Goal: Answer question/provide support

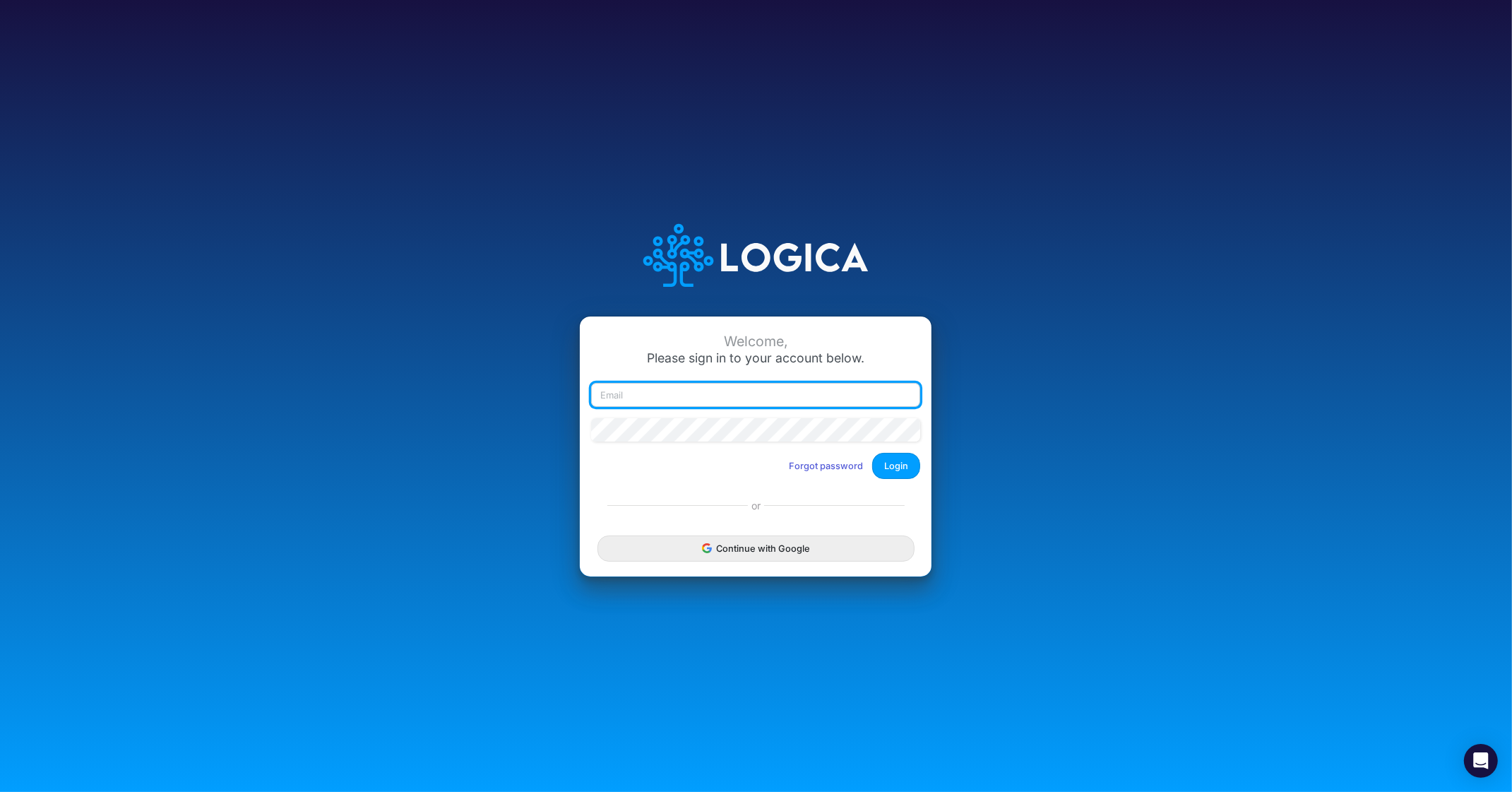
click at [691, 393] on input "email" at bounding box center [755, 395] width 329 height 24
type input "[PERSON_NAME][EMAIL_ADDRESS][DOMAIN_NAME]"
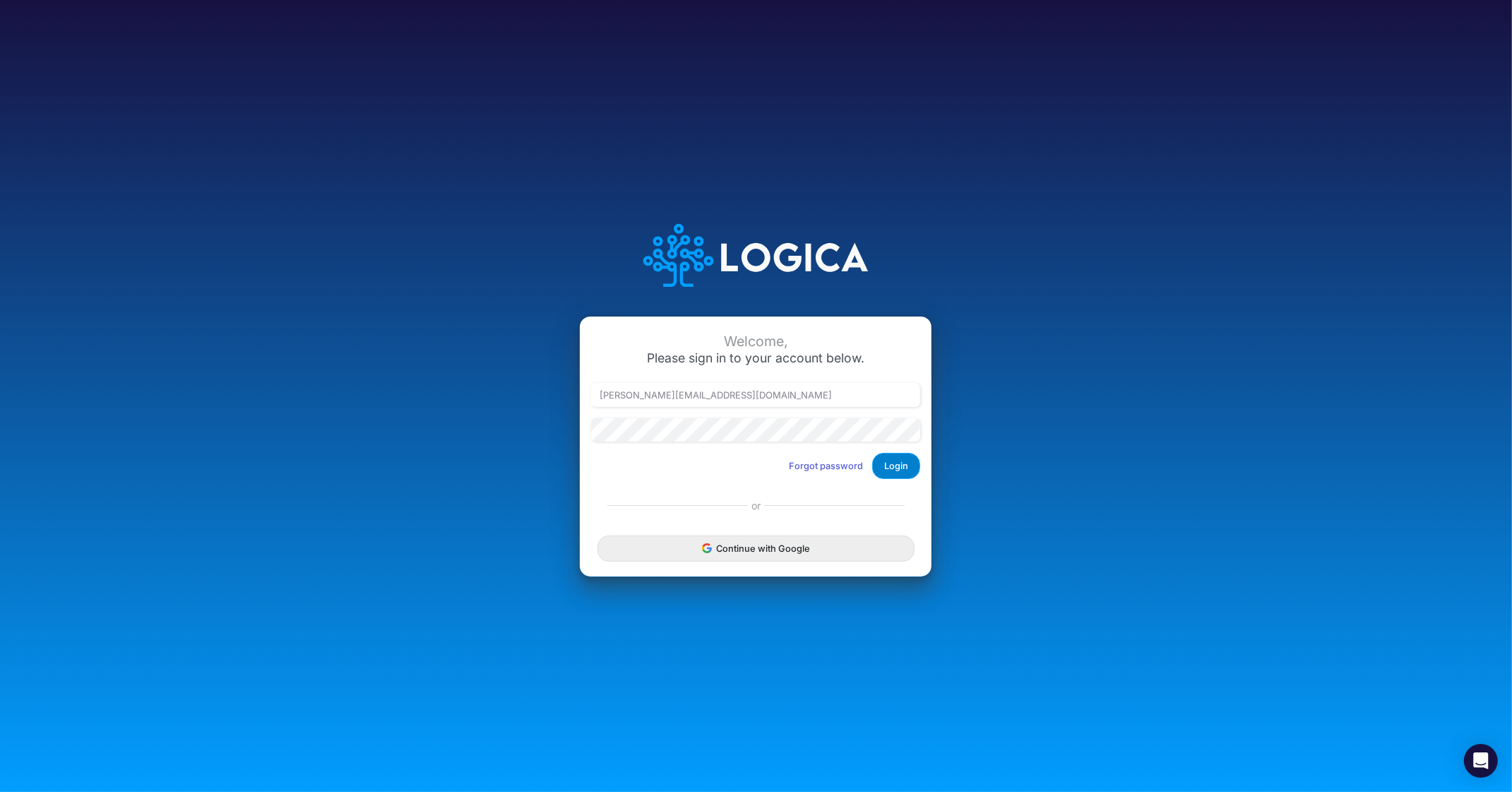
click at [915, 469] on button "Login" at bounding box center [896, 466] width 48 height 26
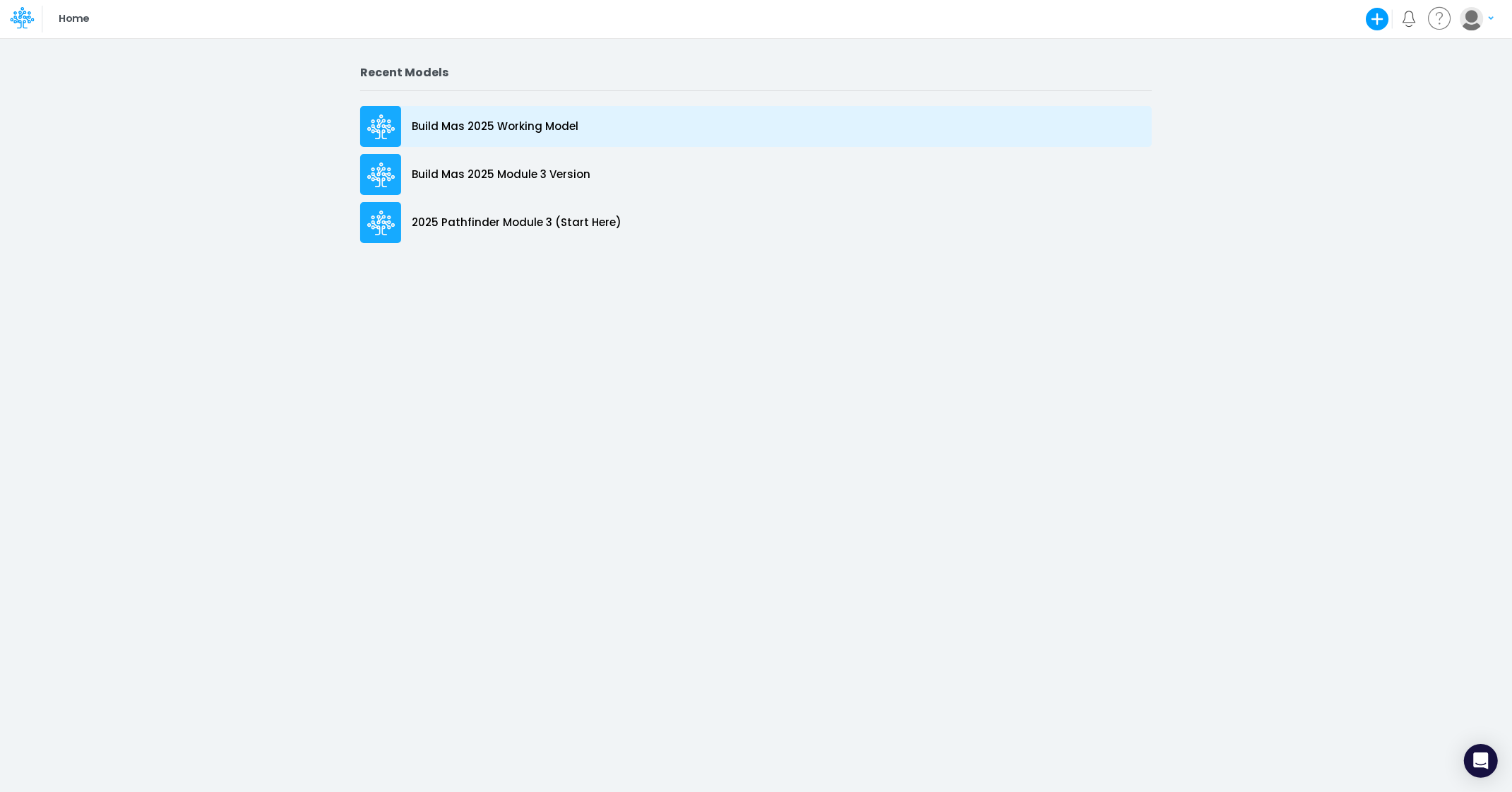
click at [504, 121] on p "Build Mas 2025 Working Model" at bounding box center [495, 126] width 167 height 16
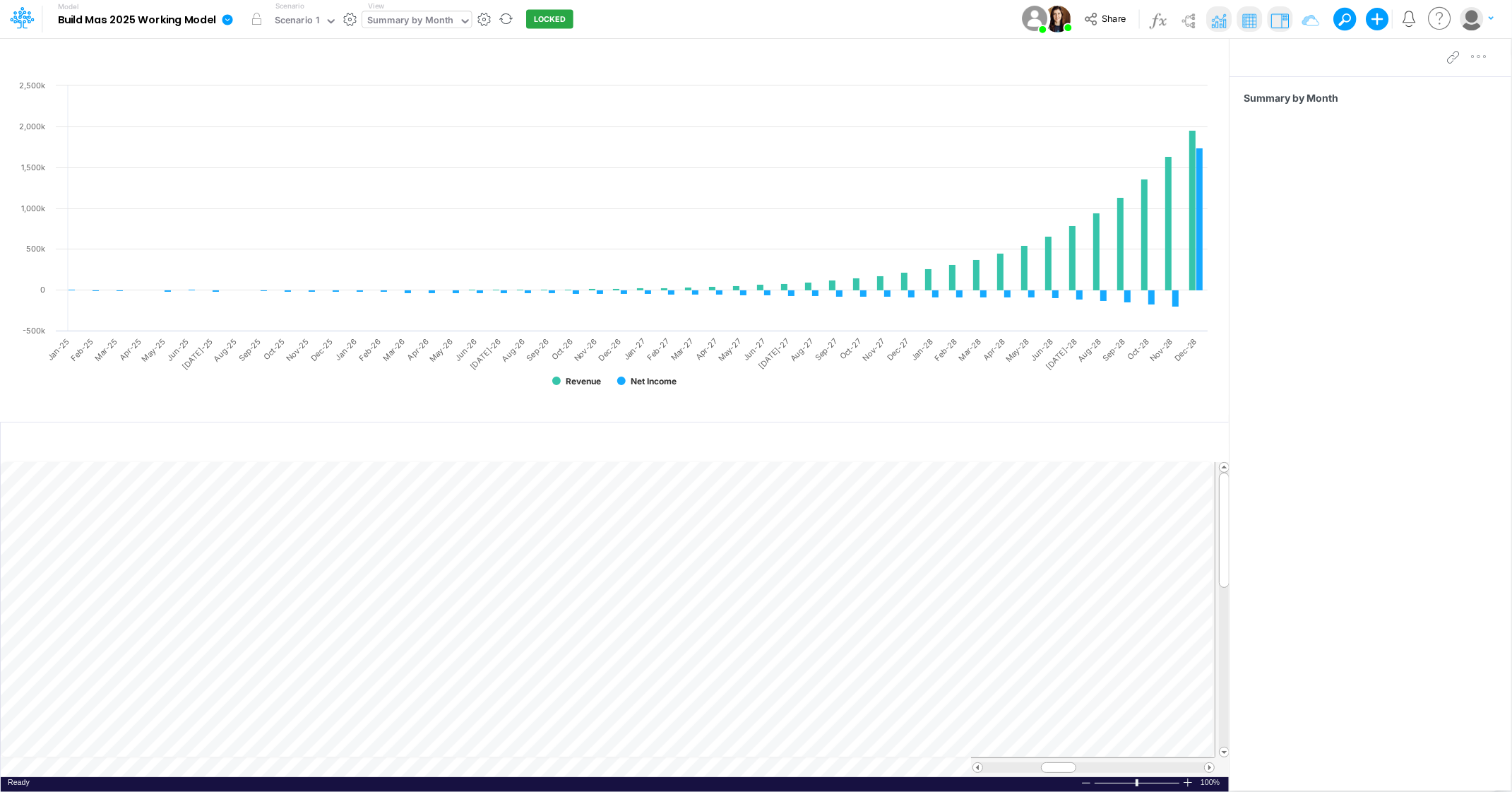
click at [436, 19] on div "Summary by Month" at bounding box center [410, 21] width 87 height 16
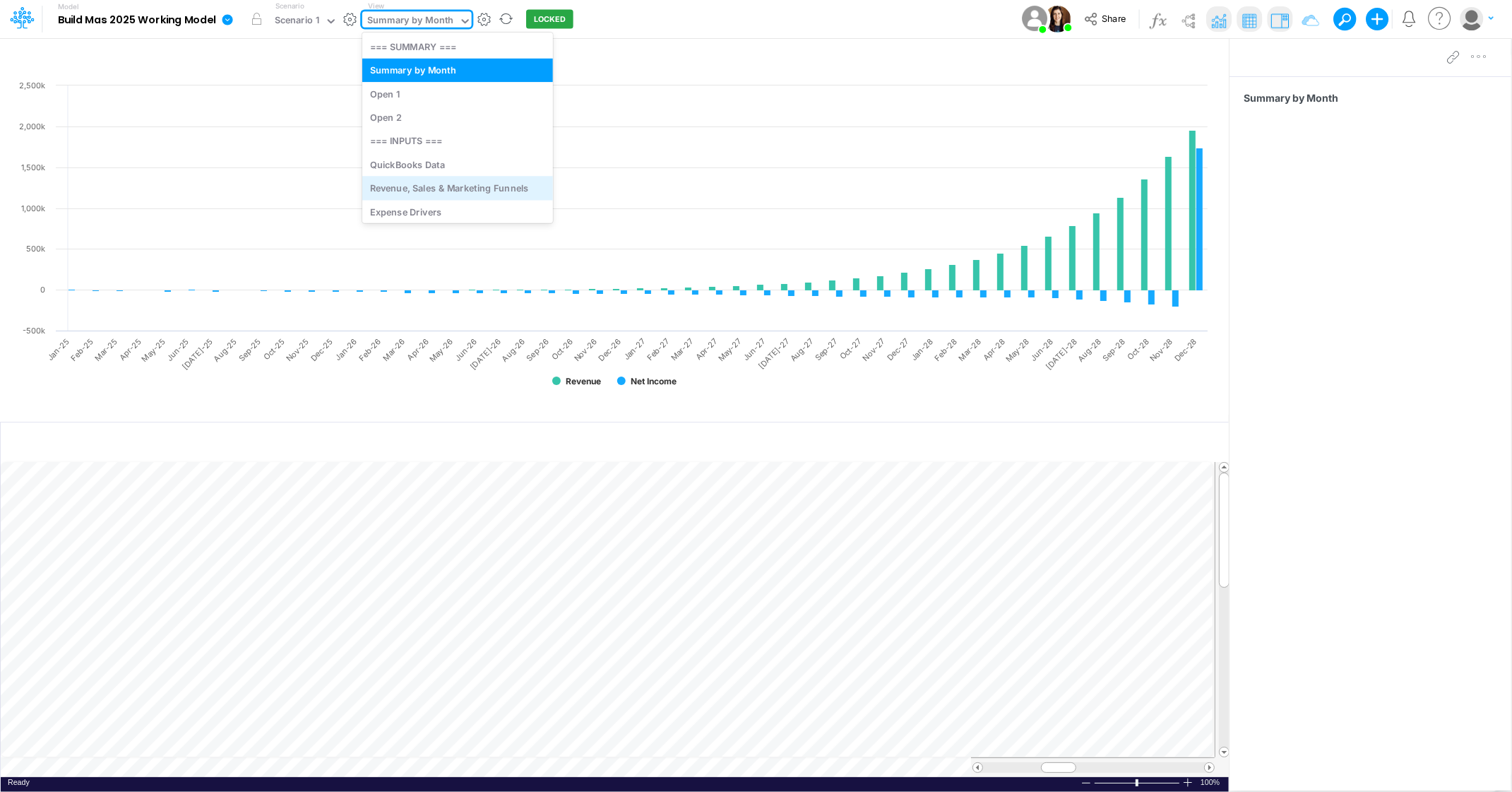
click at [440, 179] on div "Revenue, Sales & Marketing Funnels" at bounding box center [458, 187] width 191 height 23
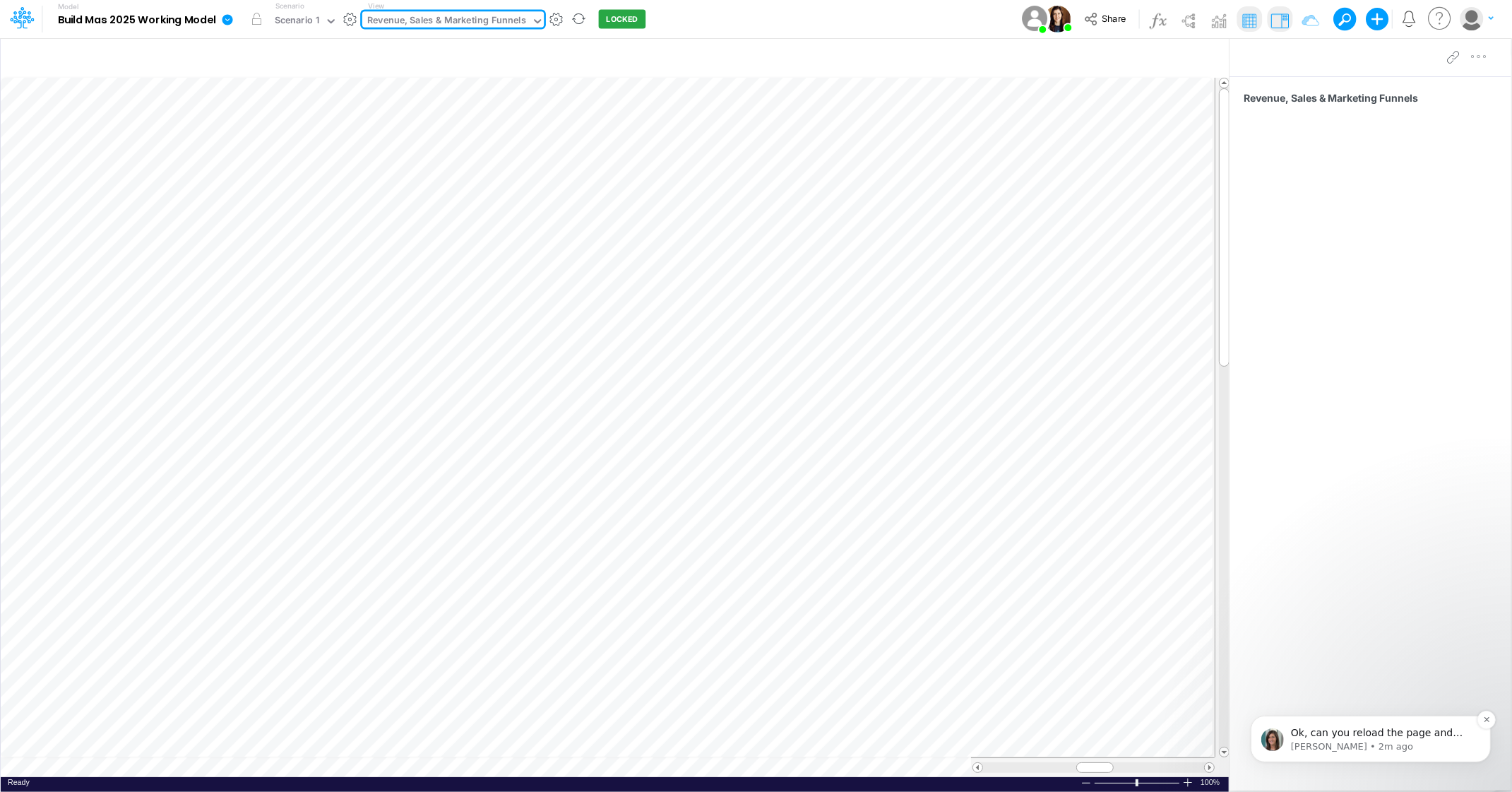
click at [1358, 734] on span "Ok, can you reload the page and see what you think?" at bounding box center [1376, 739] width 172 height 26
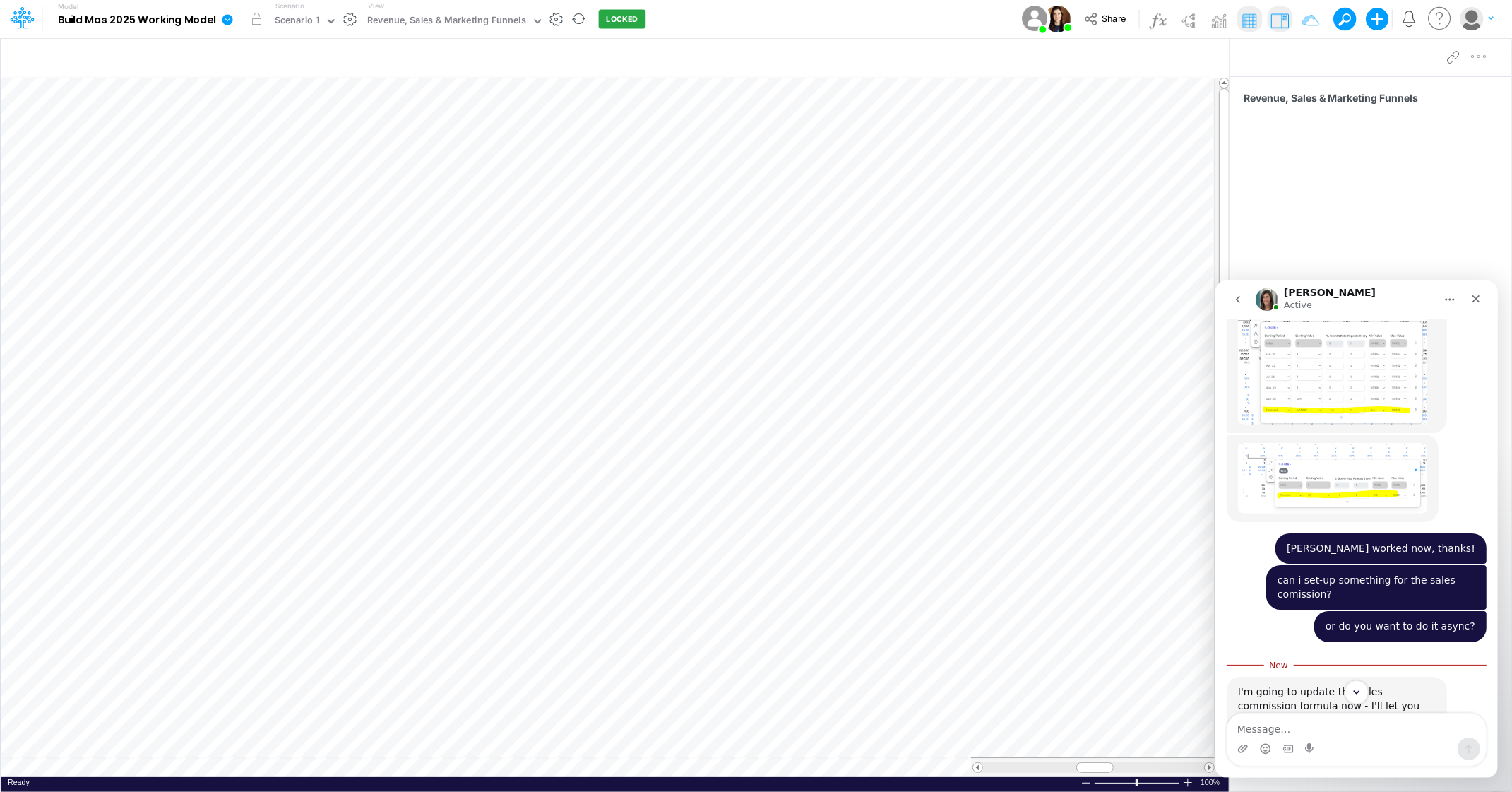
scroll to position [2510, 0]
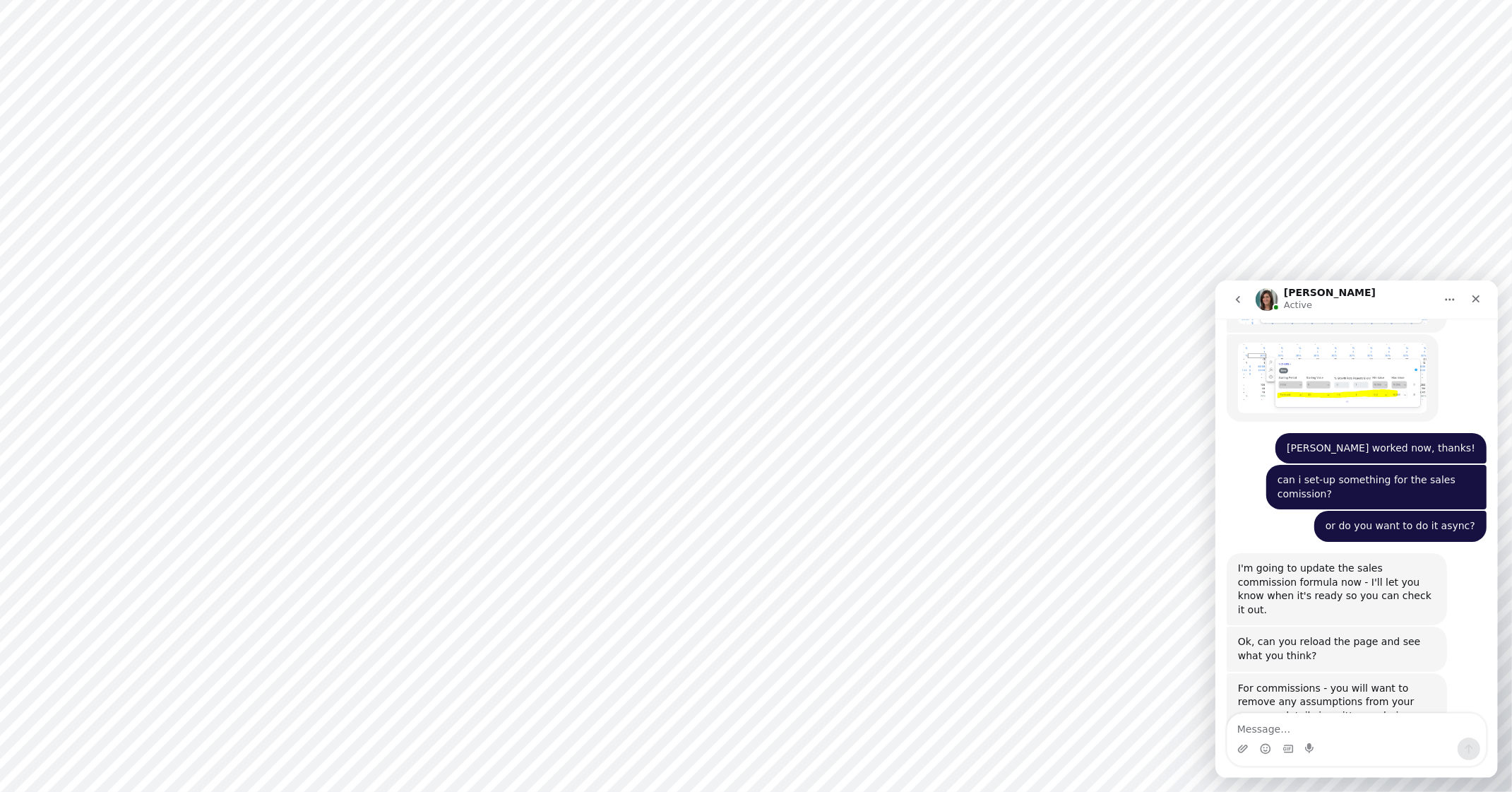
scroll to position [2614, 0]
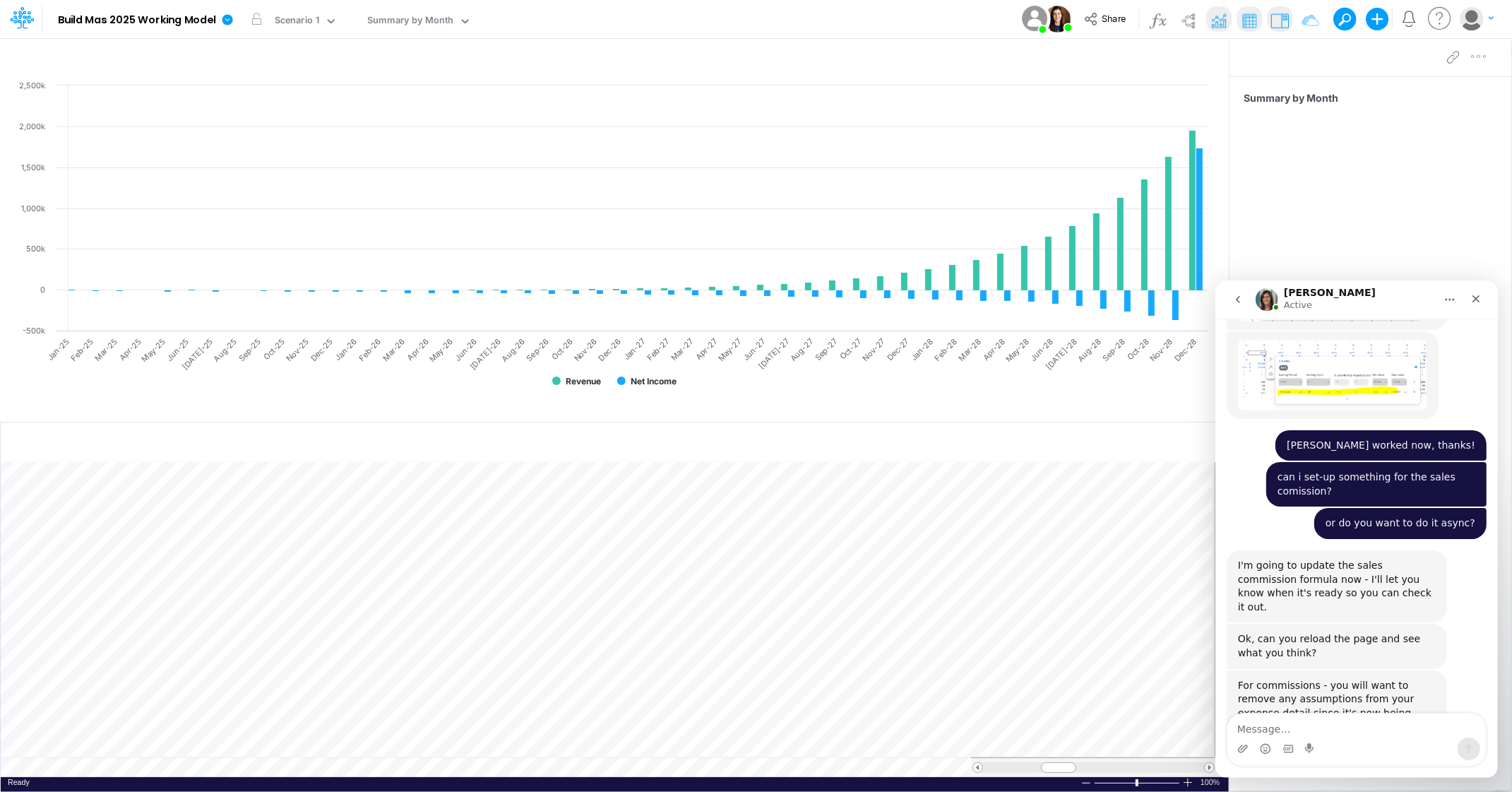
scroll to position [2668, 0]
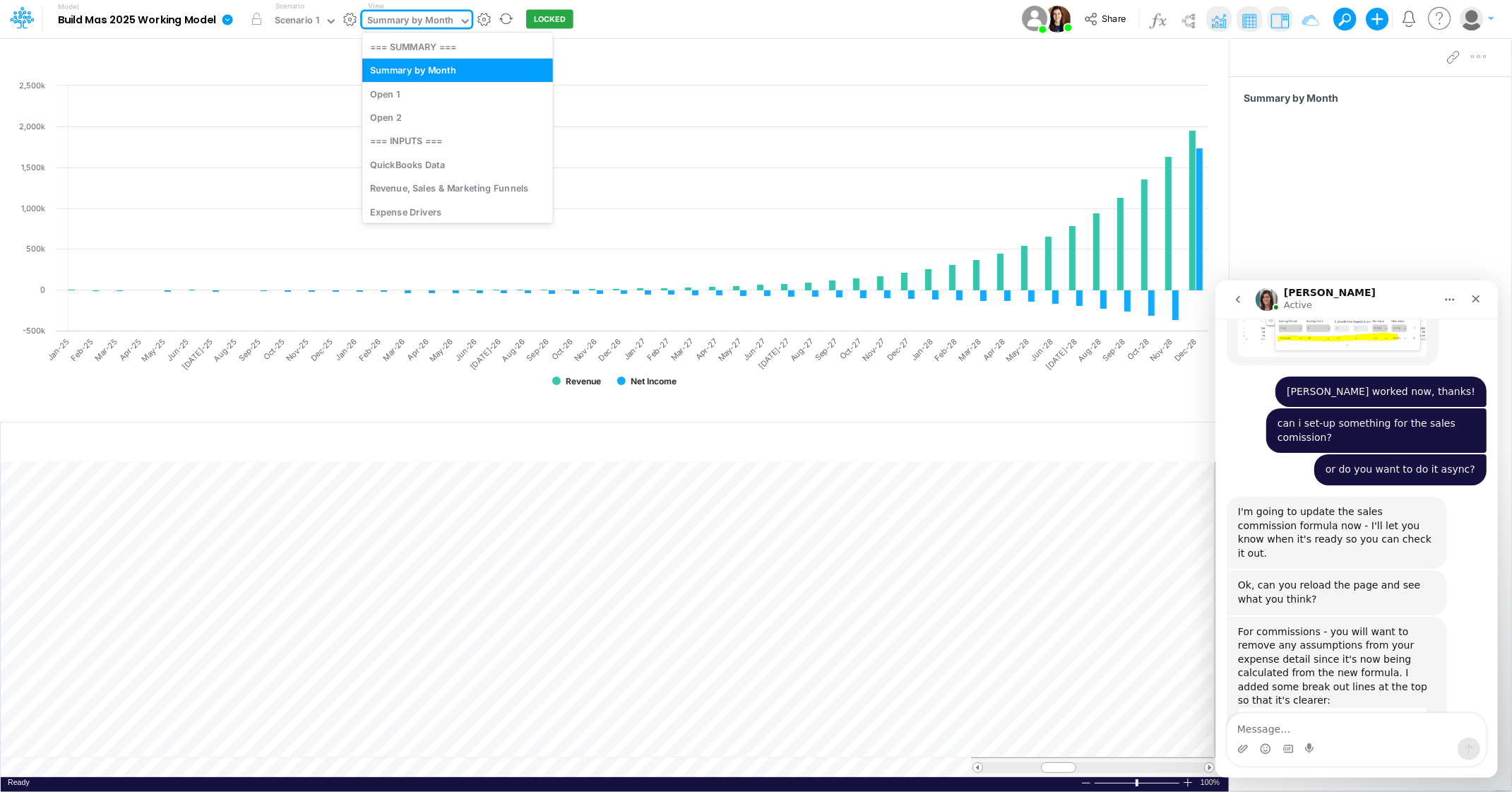
click at [460, 18] on icon at bounding box center [465, 21] width 13 height 13
click at [435, 186] on div "Revenue, Sales & Marketing Funnels" at bounding box center [458, 187] width 191 height 23
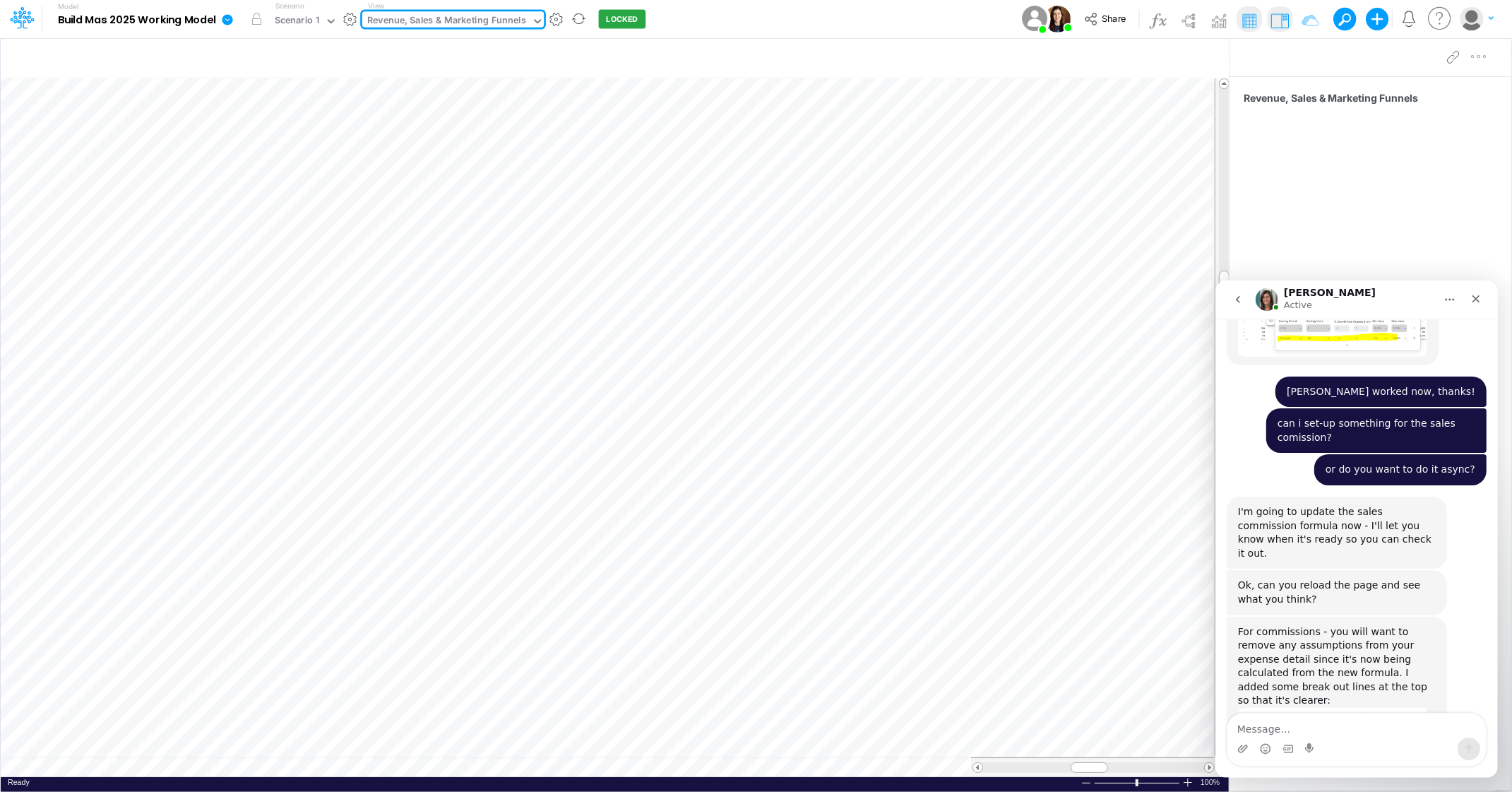
click at [1284, 707] on img "Carissa says…" at bounding box center [1332, 743] width 189 height 72
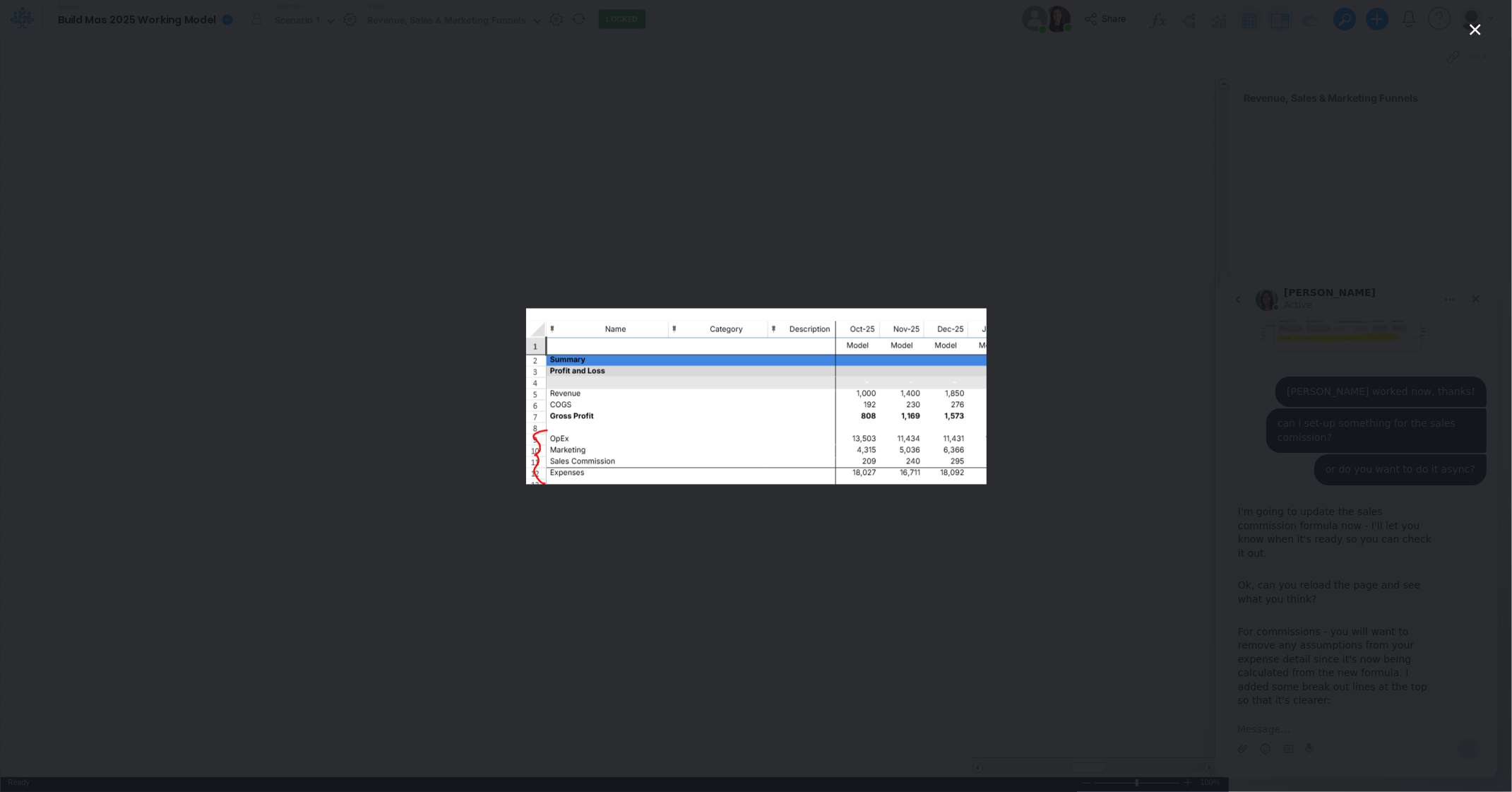
click at [502, 276] on div "Intercom messenger" at bounding box center [756, 396] width 1512 height 792
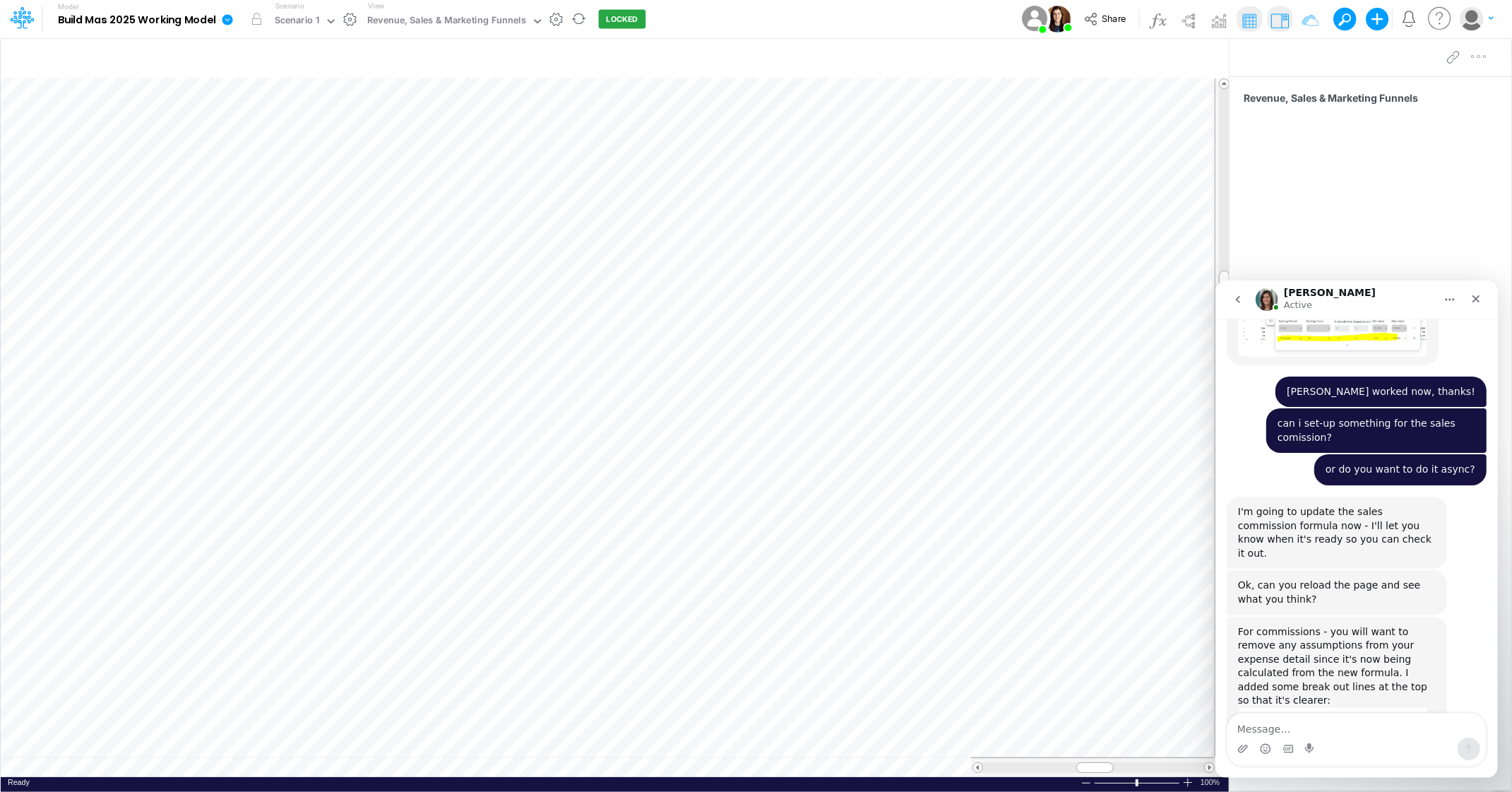
scroll to position [2742, 0]
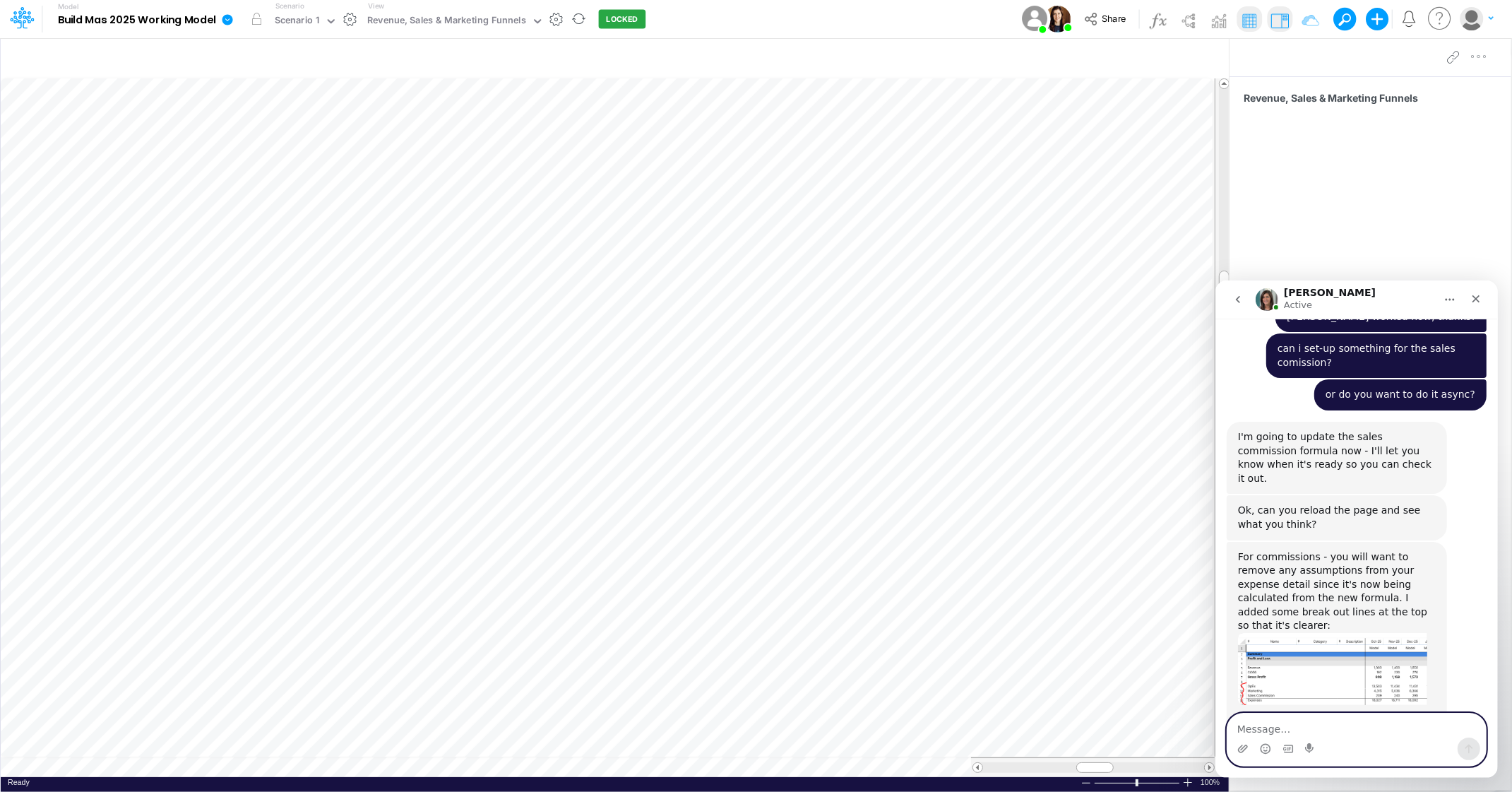
click at [1283, 719] on textarea "Message…" at bounding box center [1356, 724] width 259 height 24
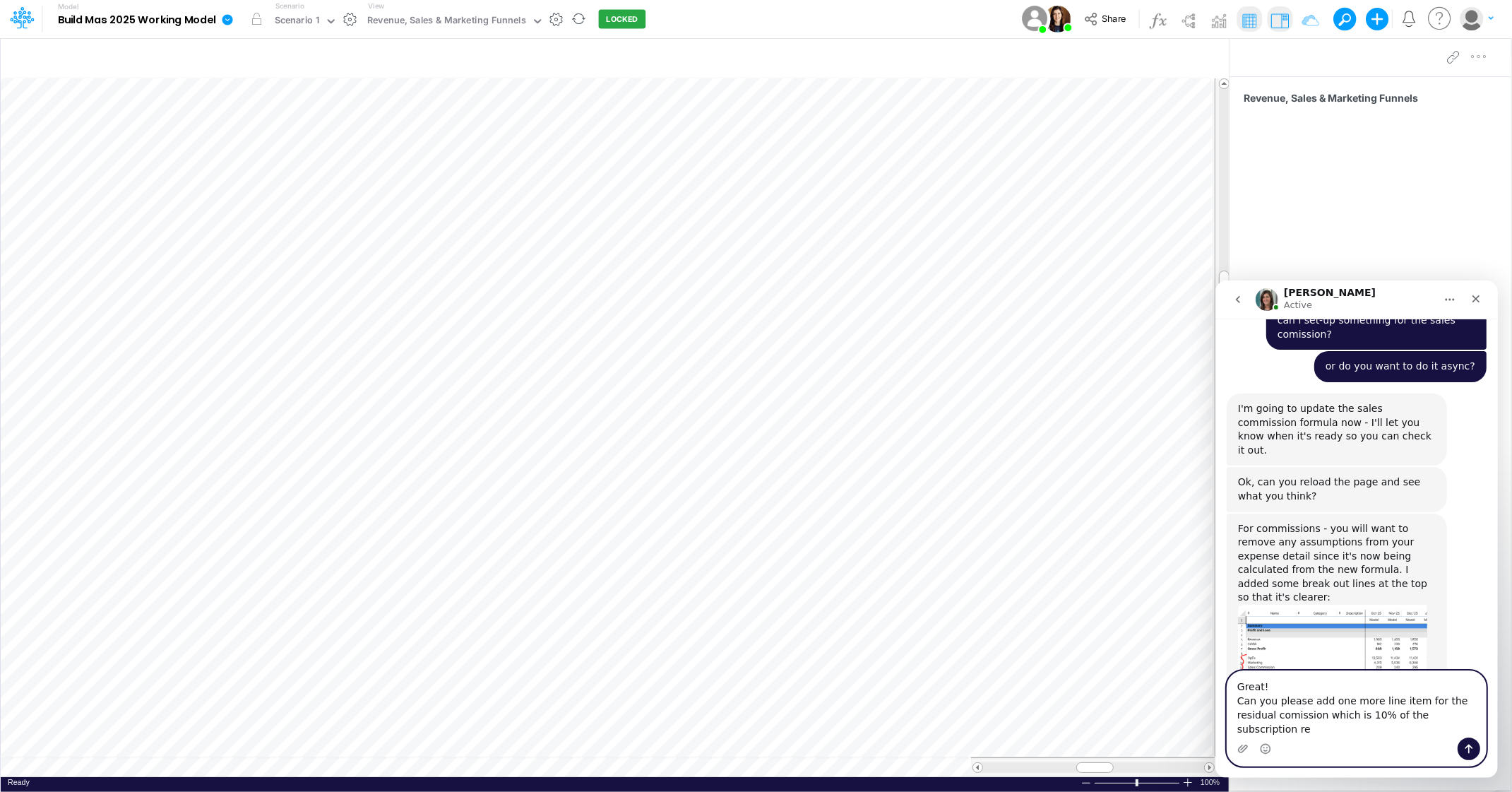
scroll to position [2785, 0]
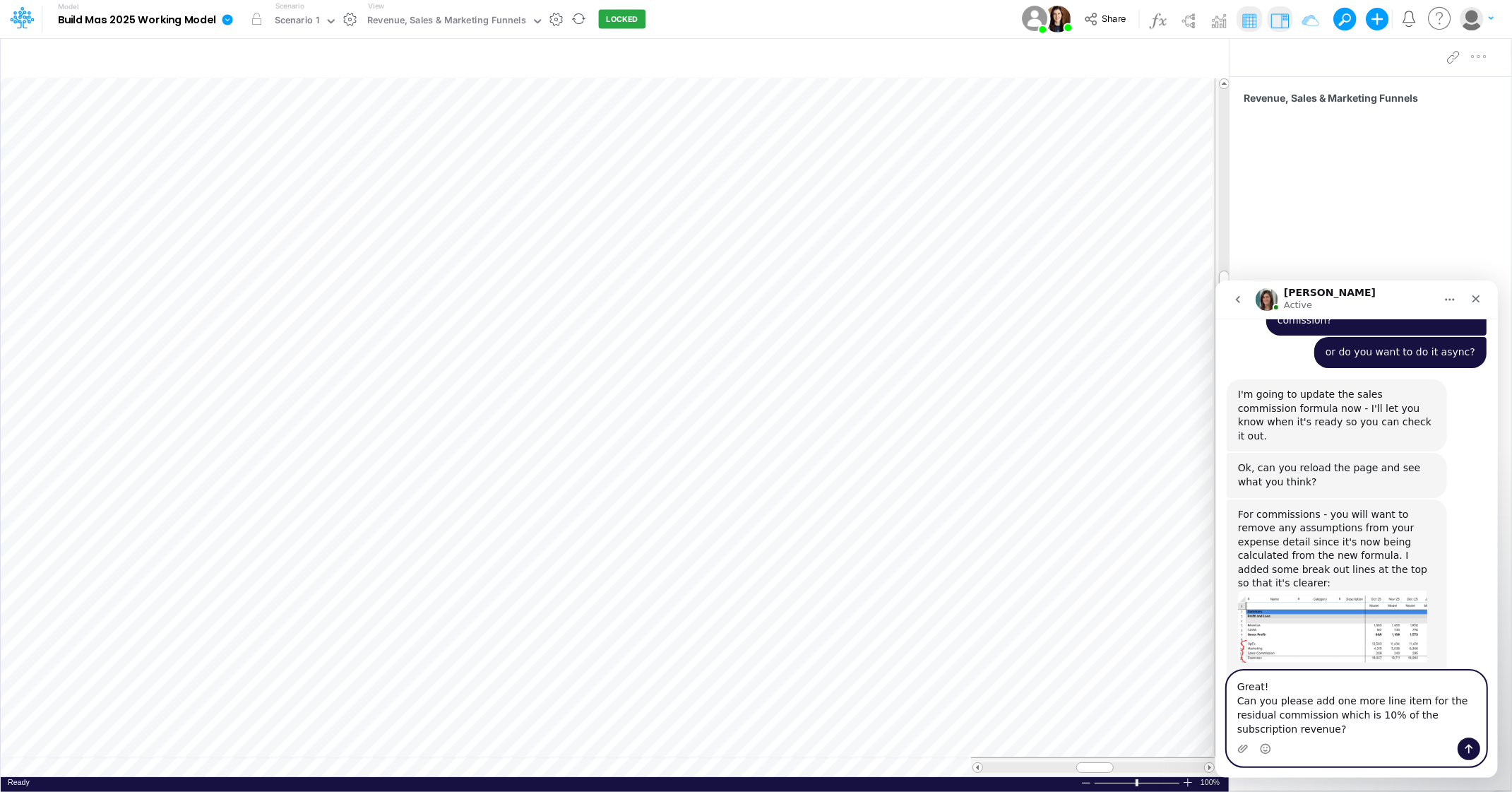
click at [1396, 734] on textarea "Great! Can you please add one more line item for the residual commission which …" at bounding box center [1356, 703] width 259 height 67
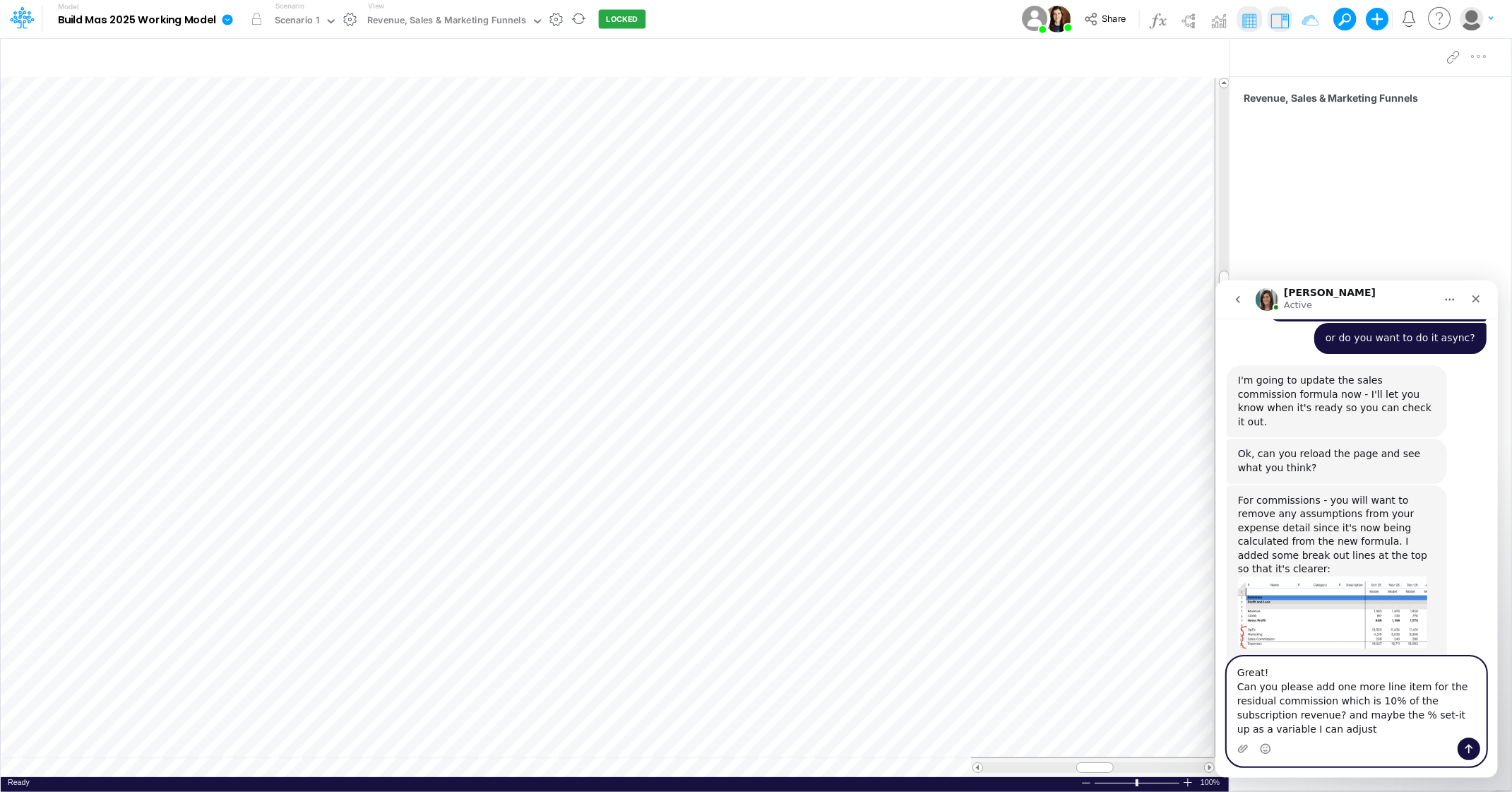
type textarea "Great! Can you please add one more line item for the residual commission which …"
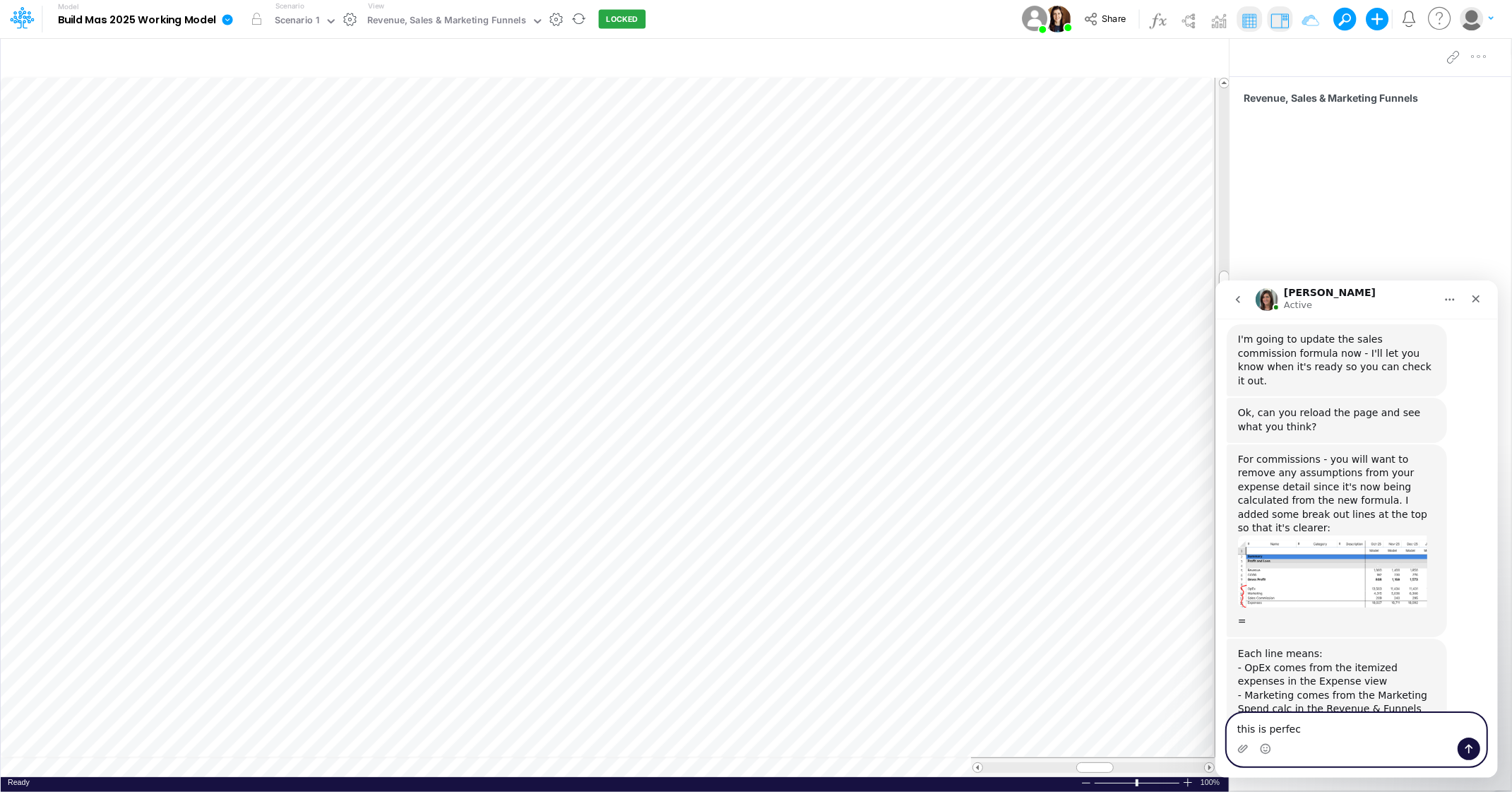
type textarea "this is perfect"
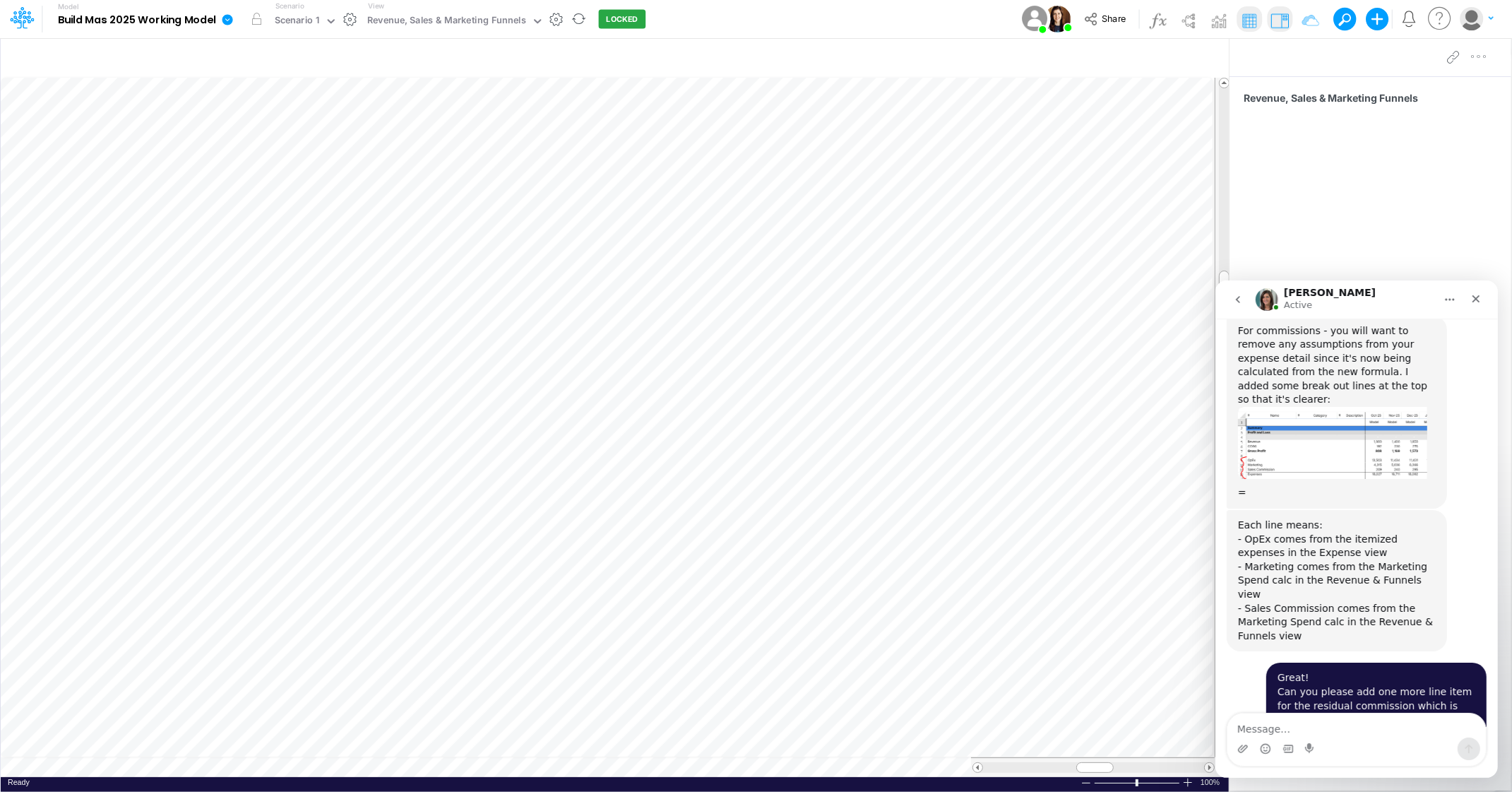
scroll to position [2960, 0]
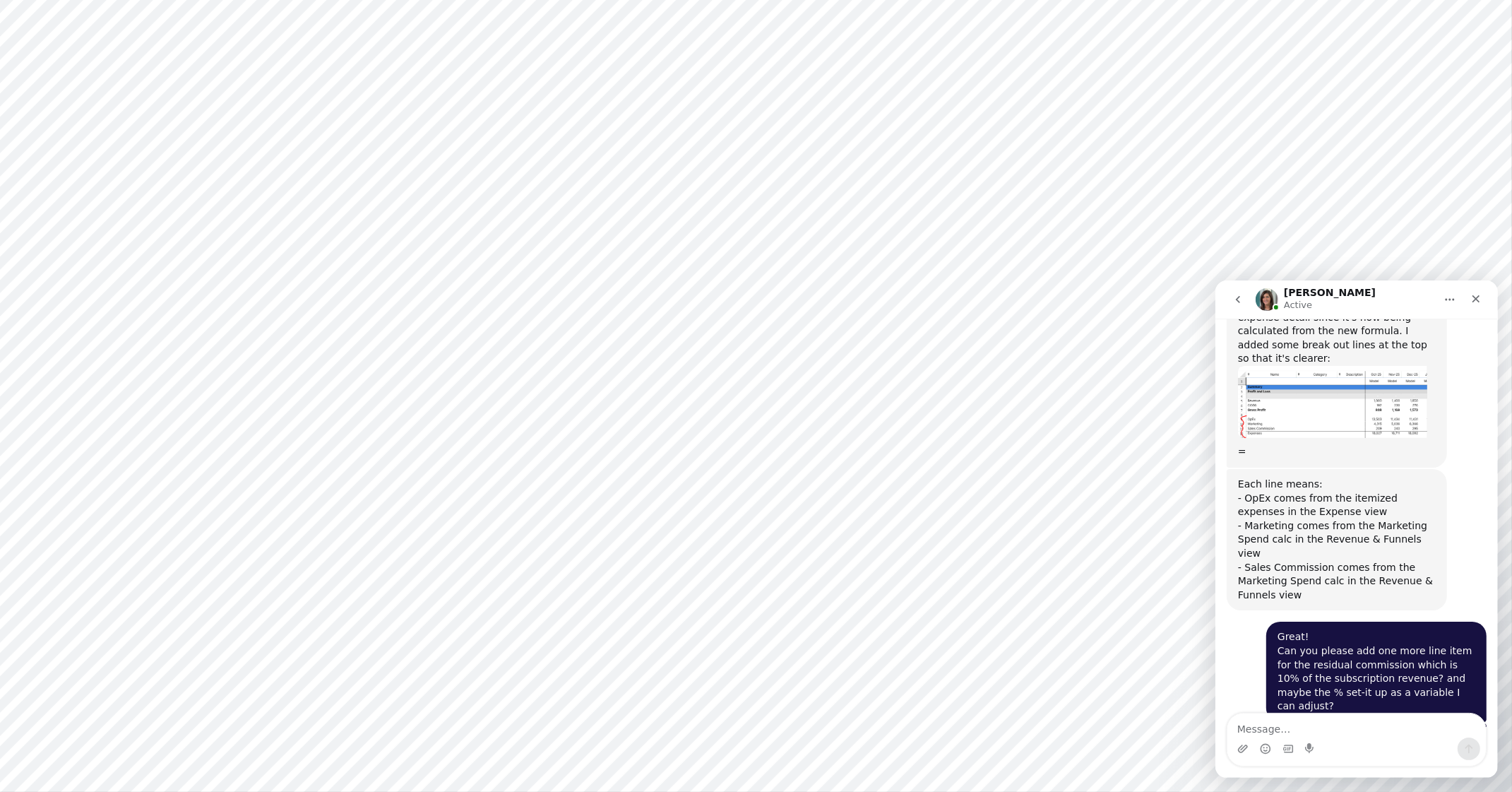
scroll to position [3014, 0]
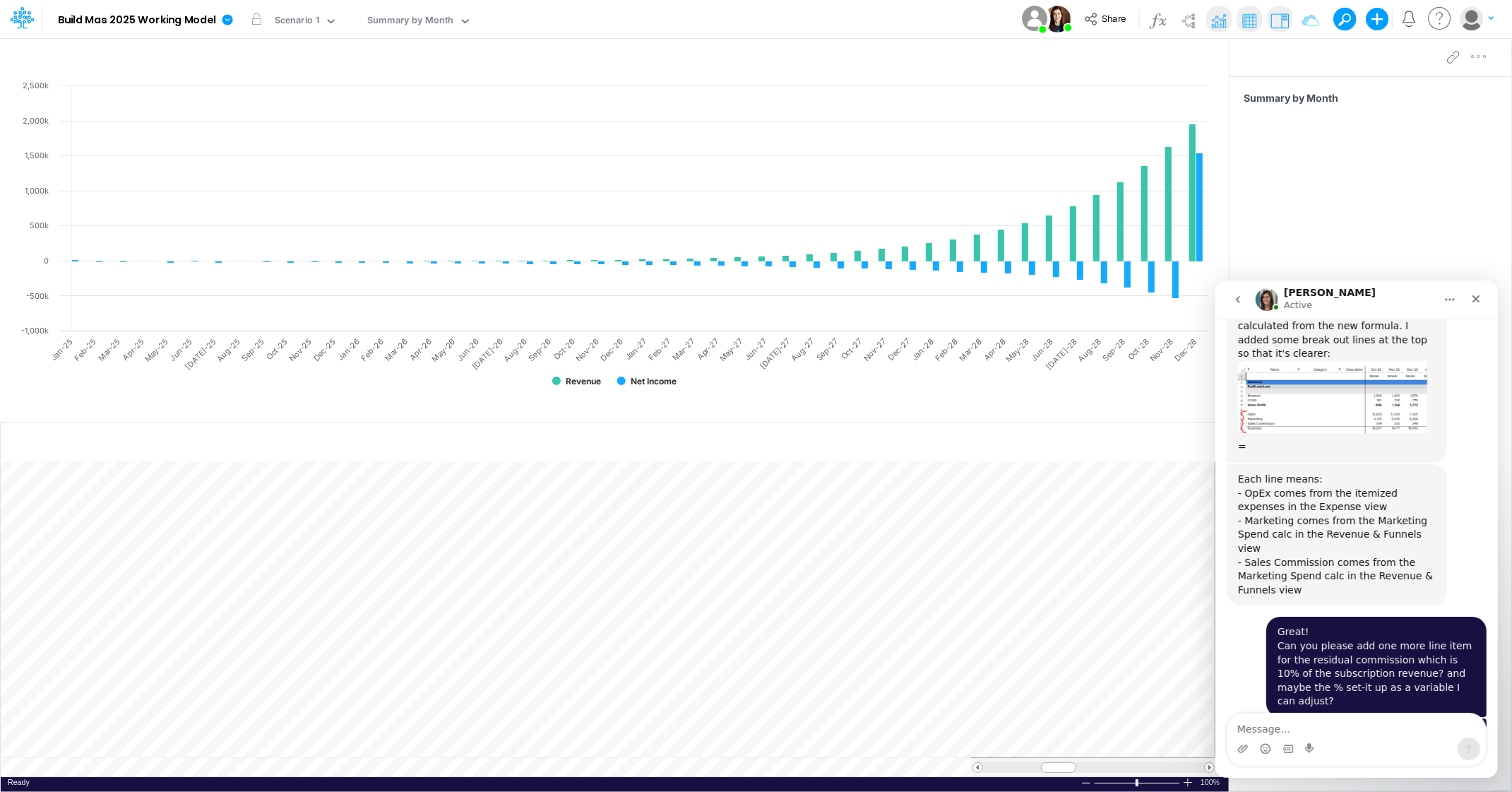
scroll to position [3034, 0]
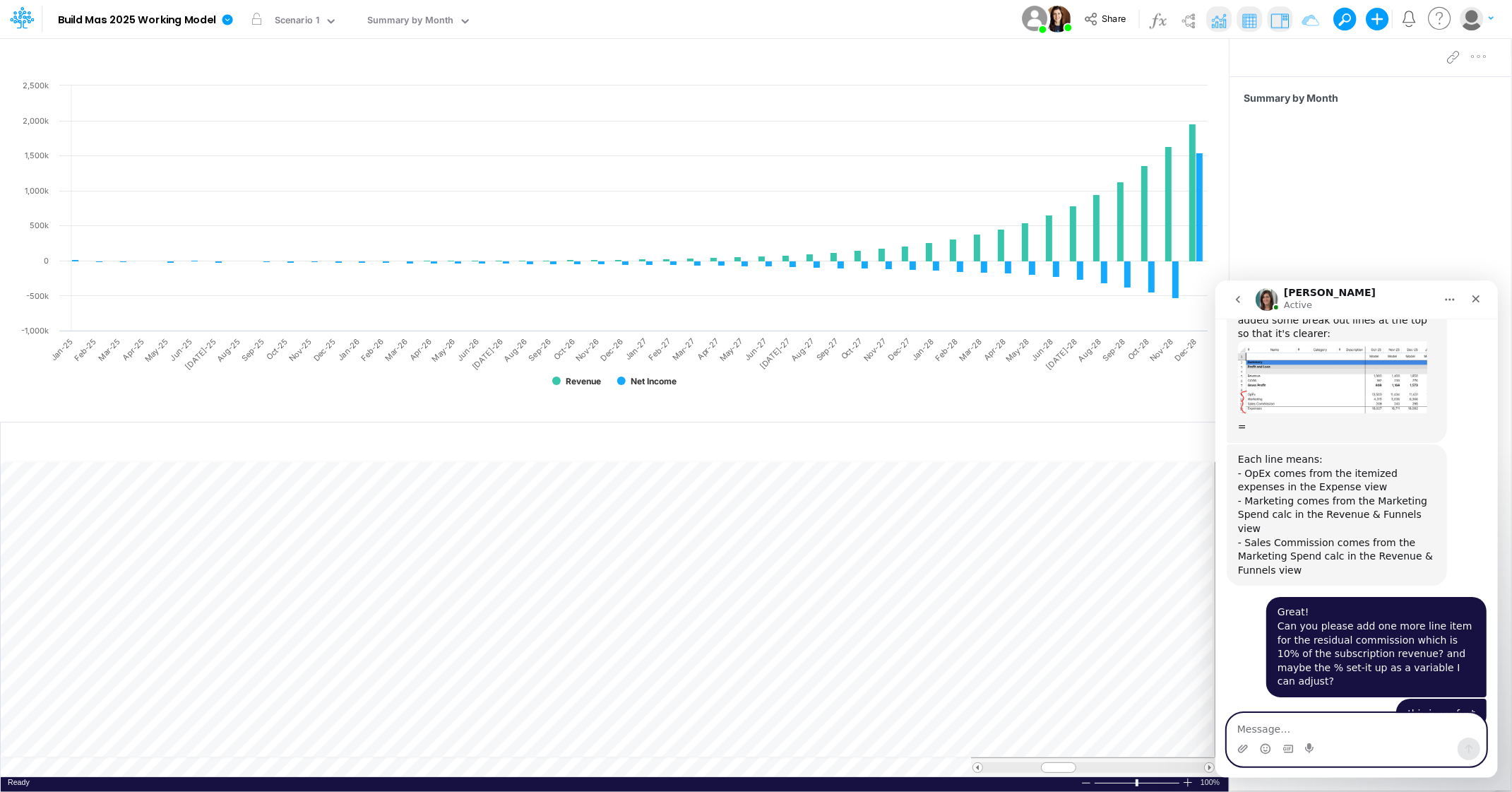
click at [1274, 715] on textarea "Message…" at bounding box center [1356, 724] width 259 height 24
type textarea "Thank you! Have a great weekend"
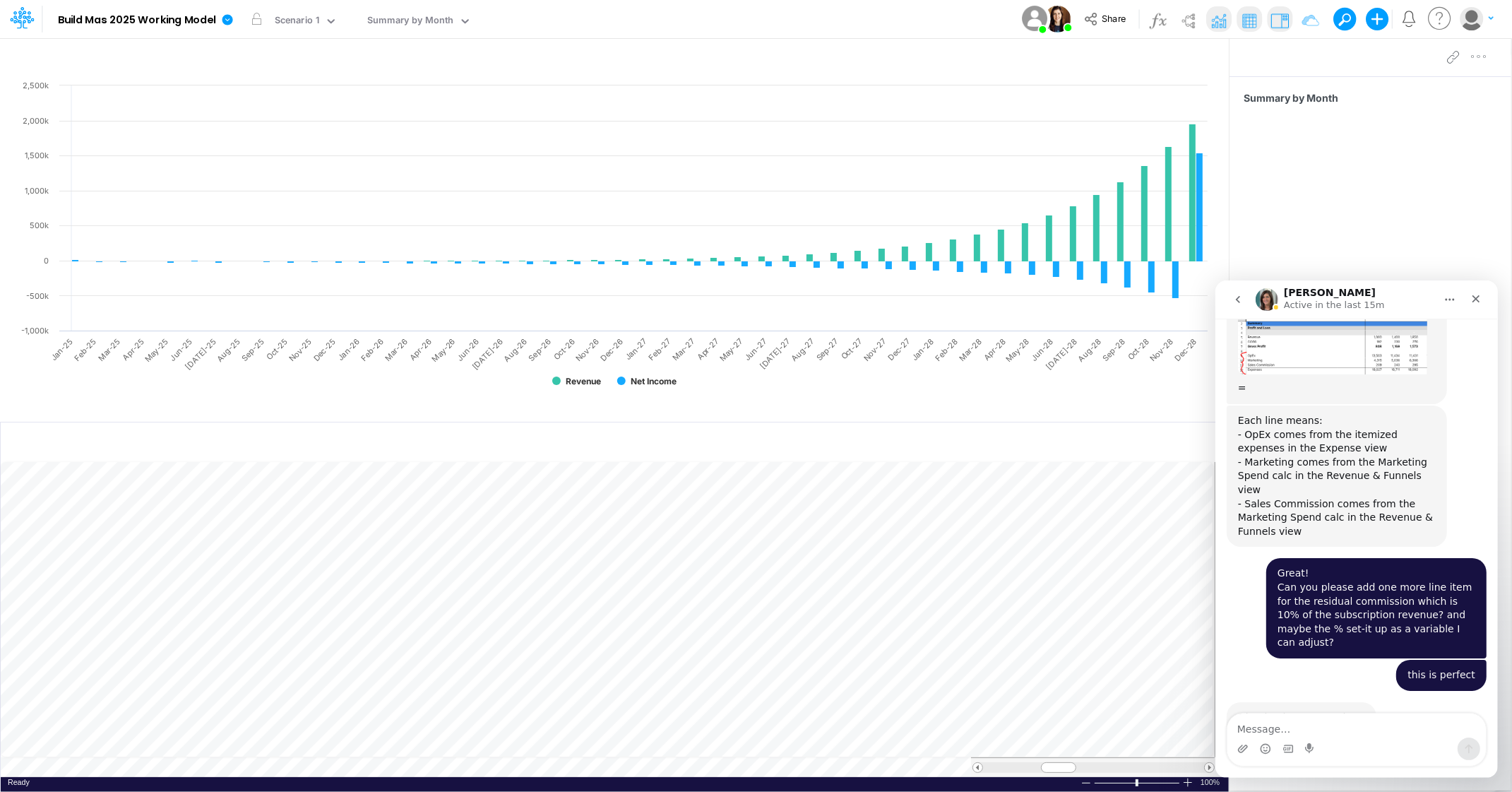
scroll to position [3071, 0]
click at [1476, 302] on icon "Close" at bounding box center [1474, 297] width 11 height 11
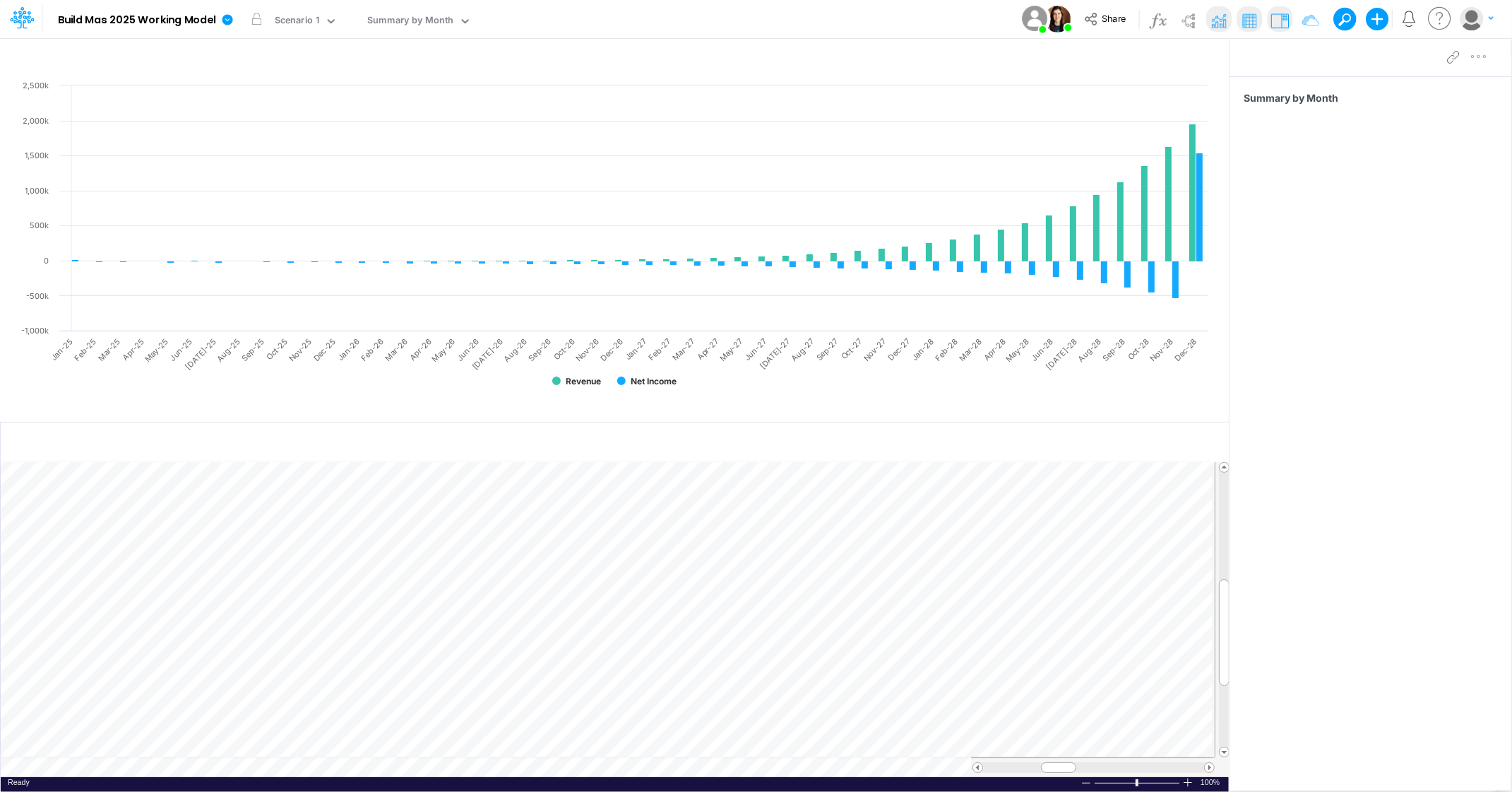
scroll to position [3074, 0]
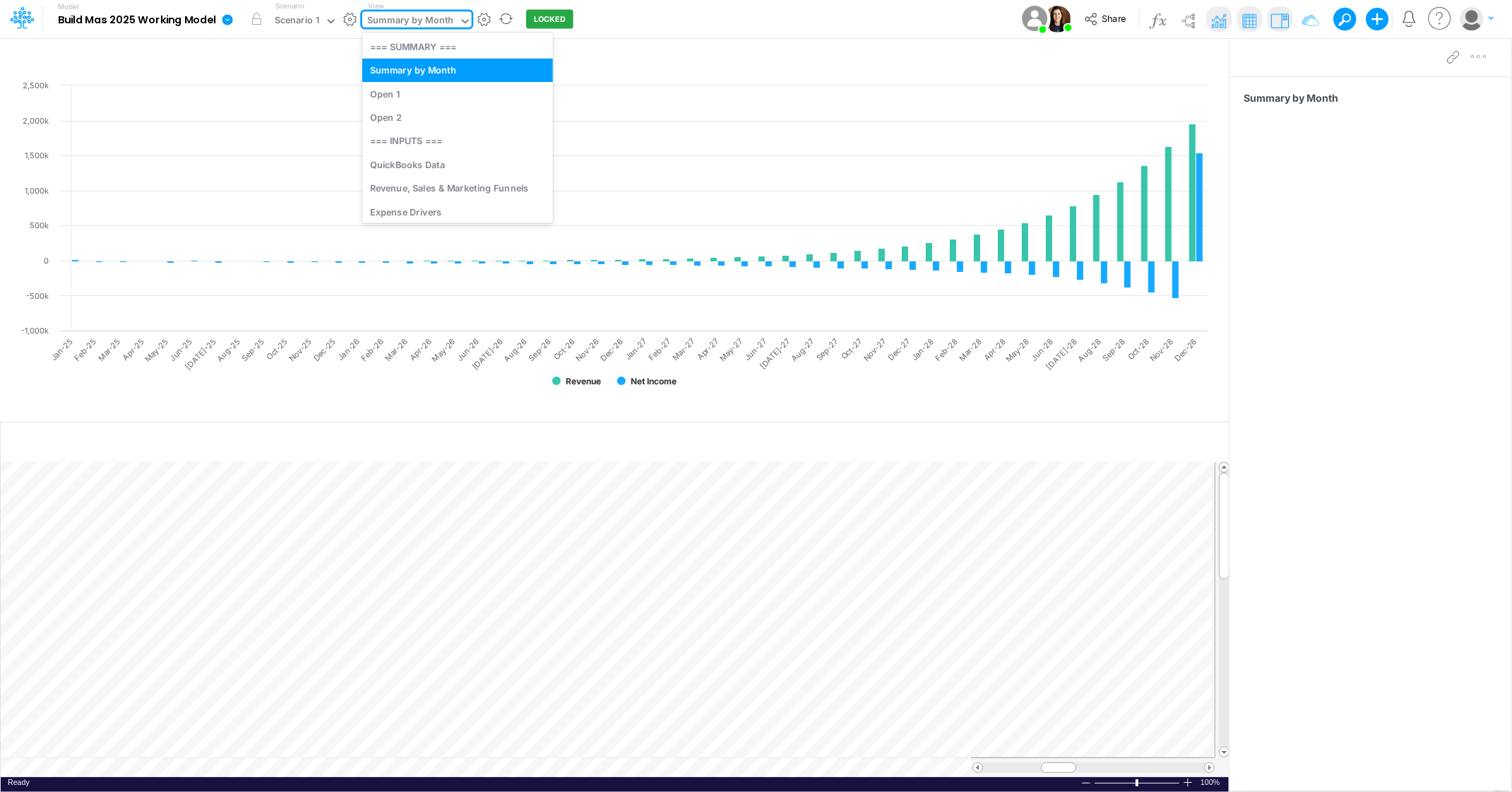
click at [461, 19] on icon at bounding box center [465, 21] width 13 height 13
click at [462, 185] on div "Revenue, Sales & Marketing Funnels" at bounding box center [458, 187] width 191 height 23
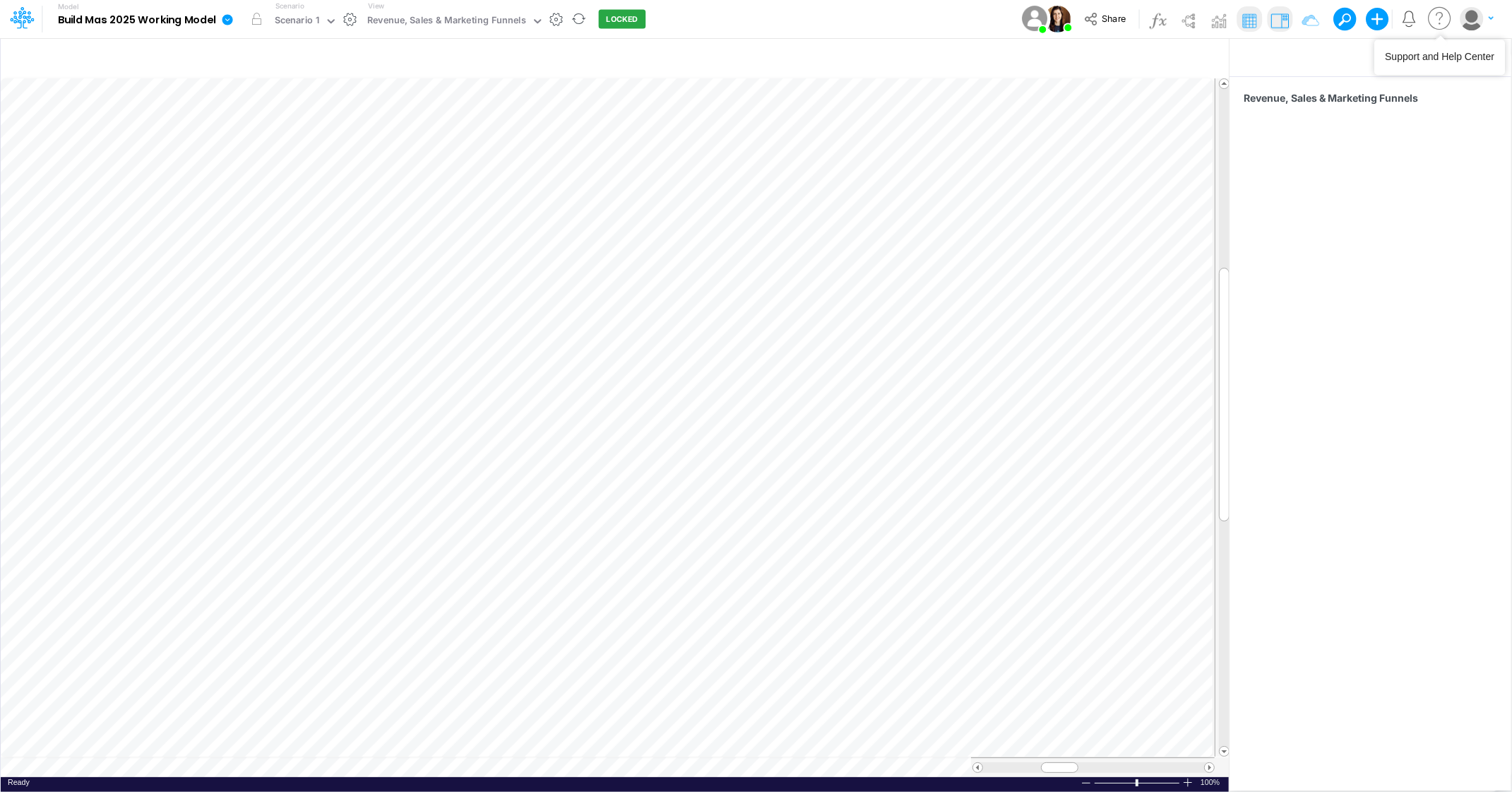
click at [1436, 19] on icon at bounding box center [1439, 19] width 28 height 28
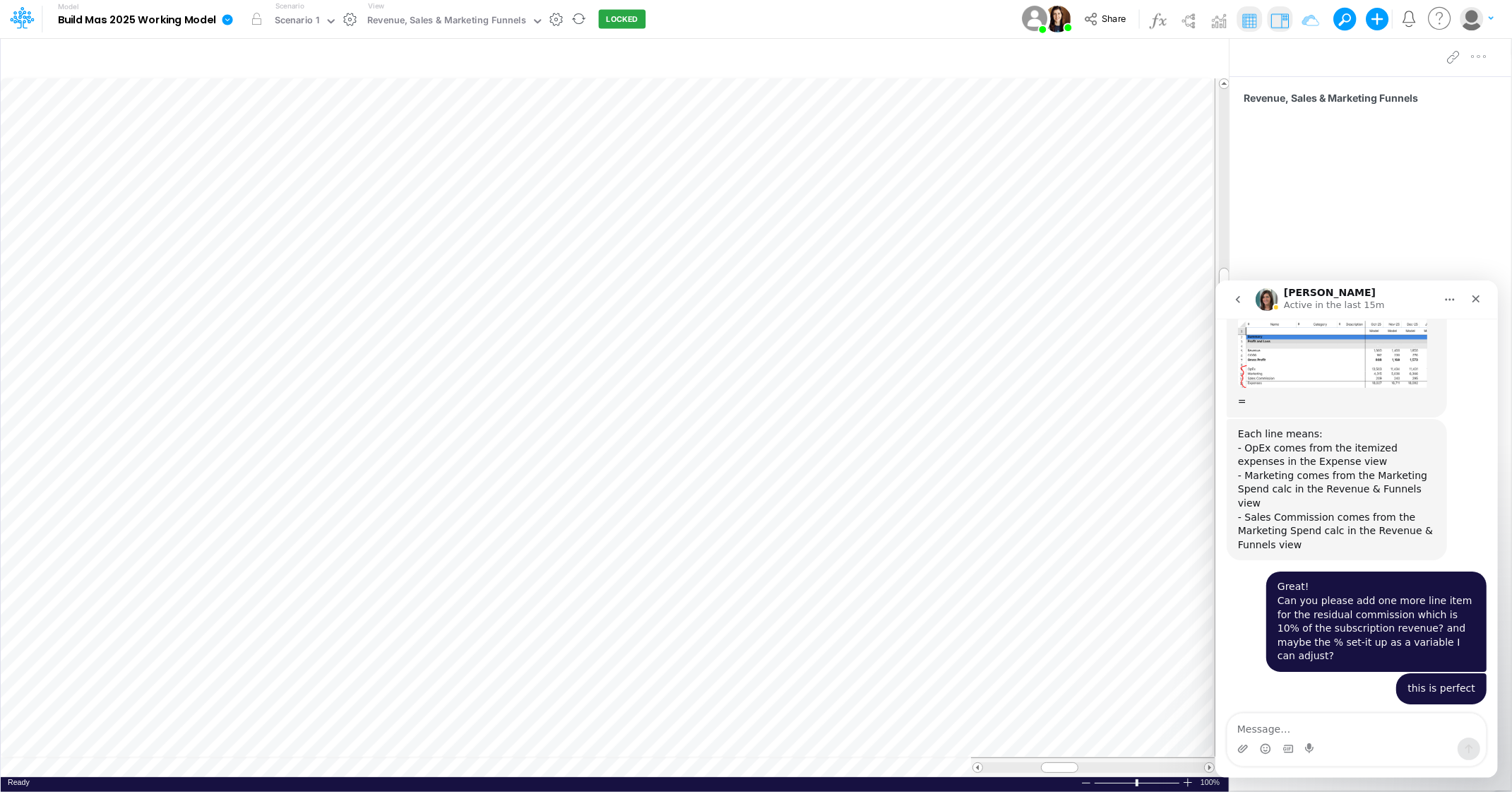
scroll to position [3074, 0]
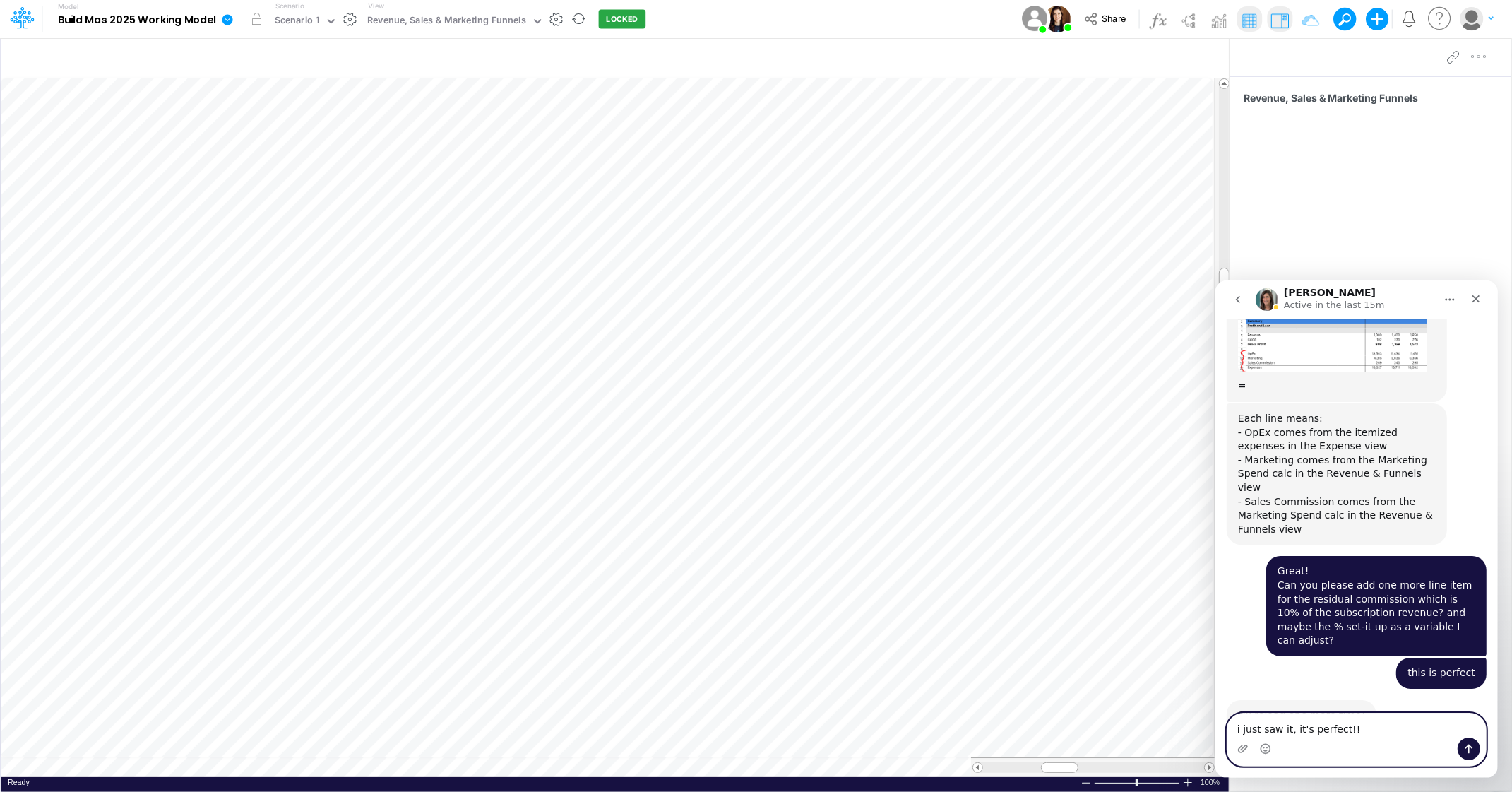
type textarea "i just saw it, it's perfect!!"
click at [1469, 746] on icon "Send a message…" at bounding box center [1467, 747] width 11 height 11
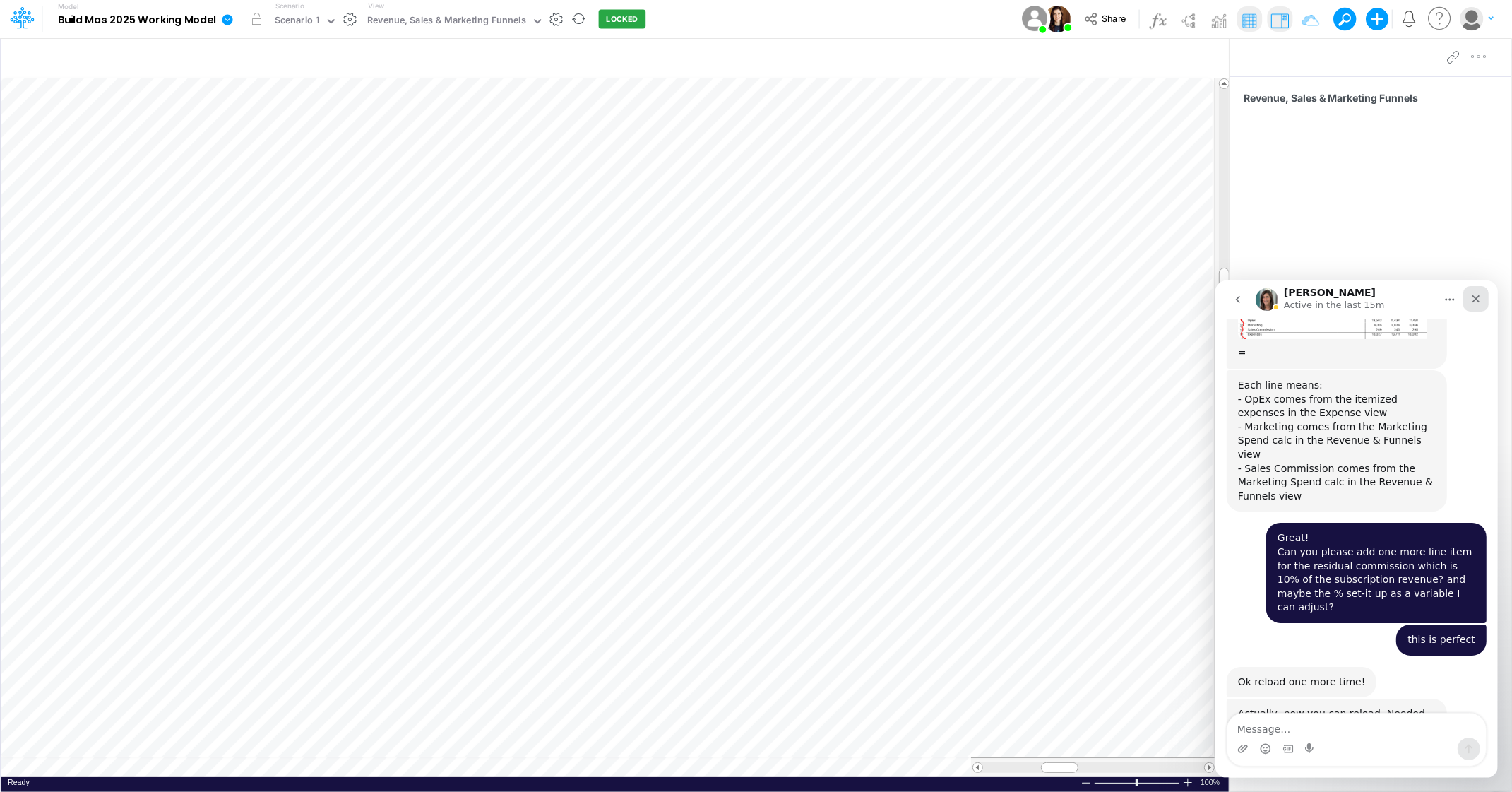
click at [1474, 296] on icon "Close" at bounding box center [1474, 297] width 11 height 11
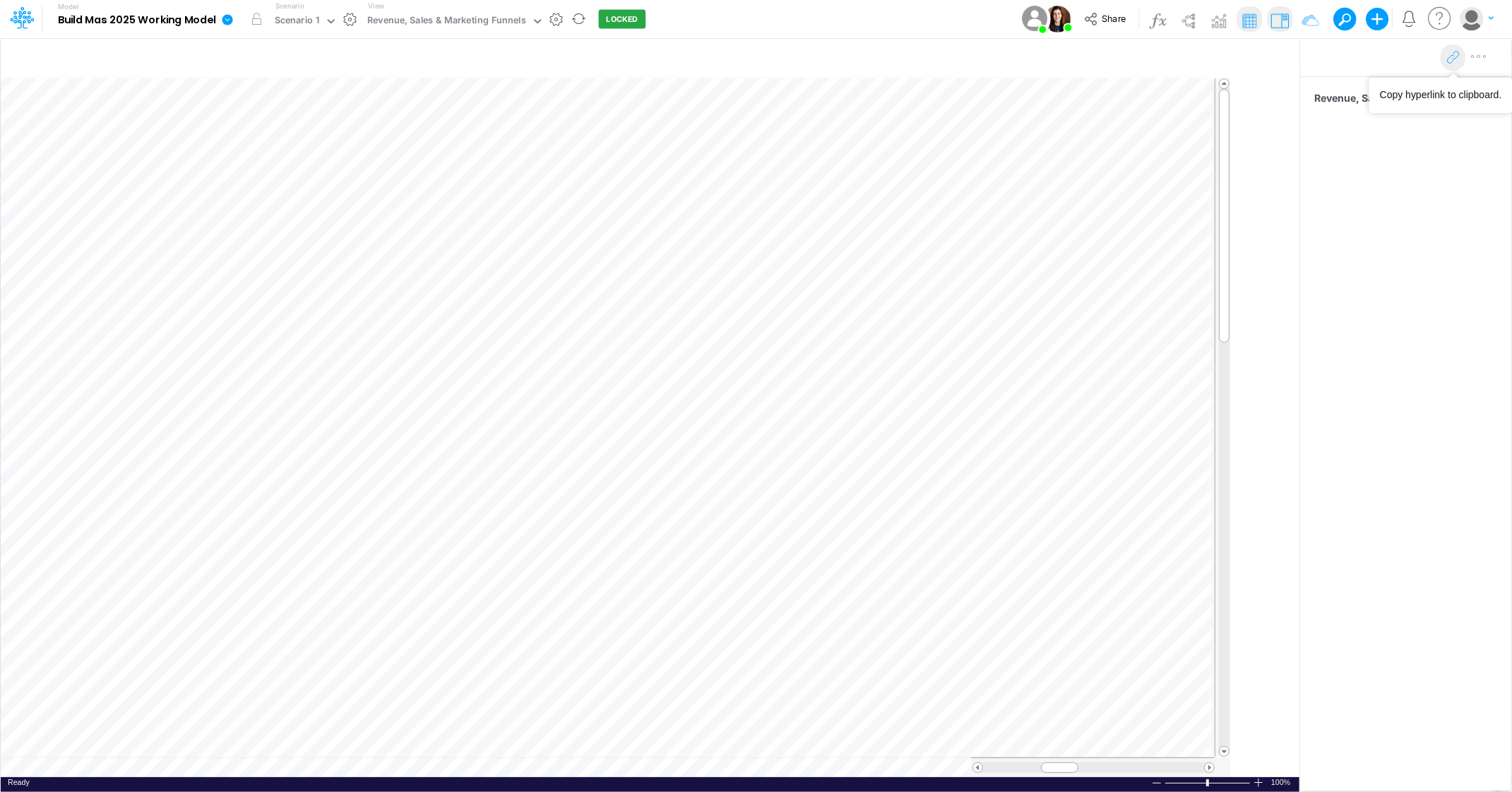
drag, startPoint x: 1232, startPoint y: 48, endPoint x: 1447, endPoint y: 62, distance: 215.5
click at [1447, 62] on div "Insert node Component Variable Constant Group Addition Subtraction Multiplicati…" at bounding box center [756, 415] width 1512 height 754
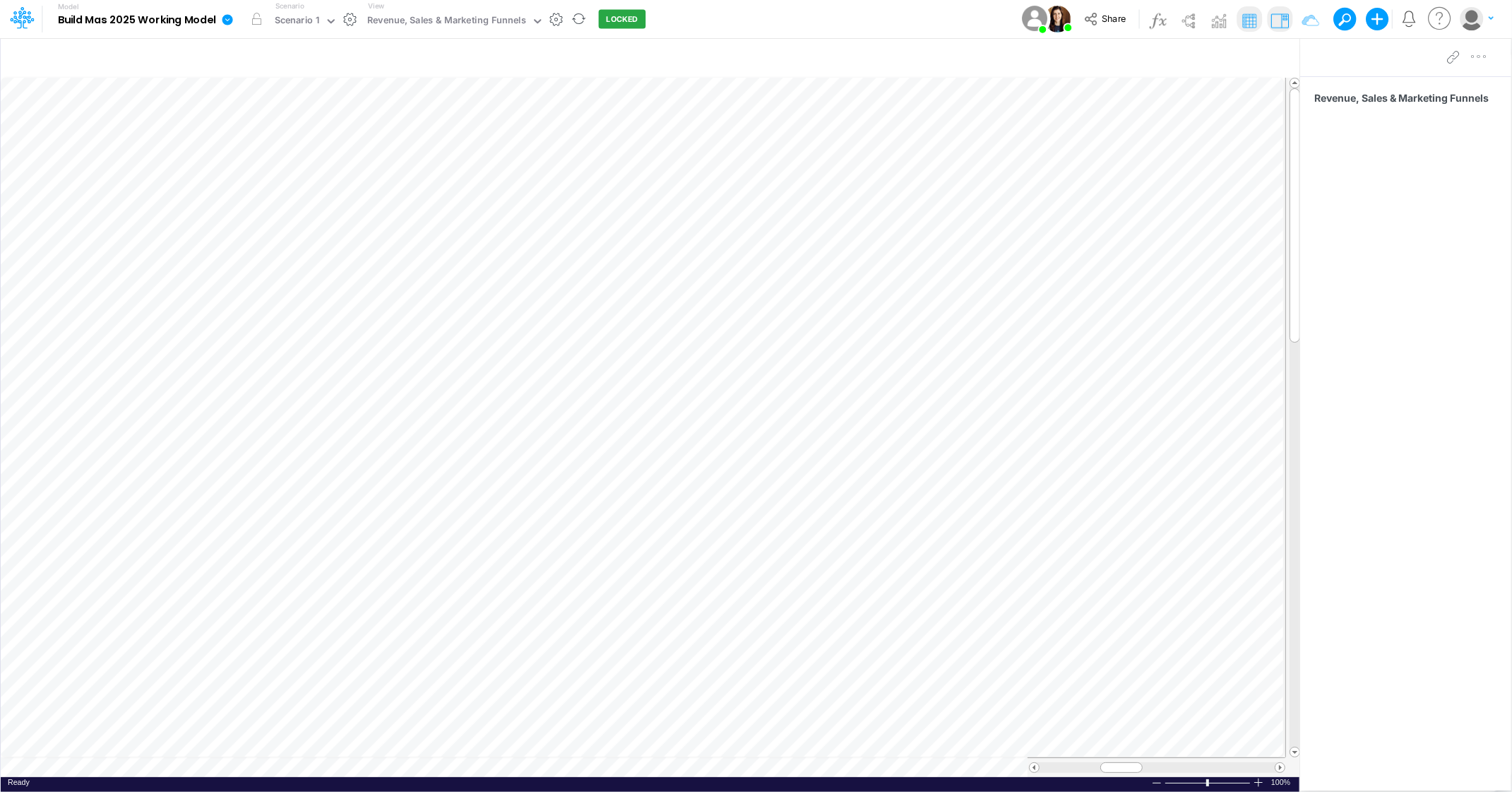
drag, startPoint x: 1304, startPoint y: 57, endPoint x: 1423, endPoint y: 58, distance: 119.0
click at [1423, 58] on div "Insert node Component Variable Constant Group Addition Subtraction Multiplicati…" at bounding box center [756, 415] width 1512 height 754
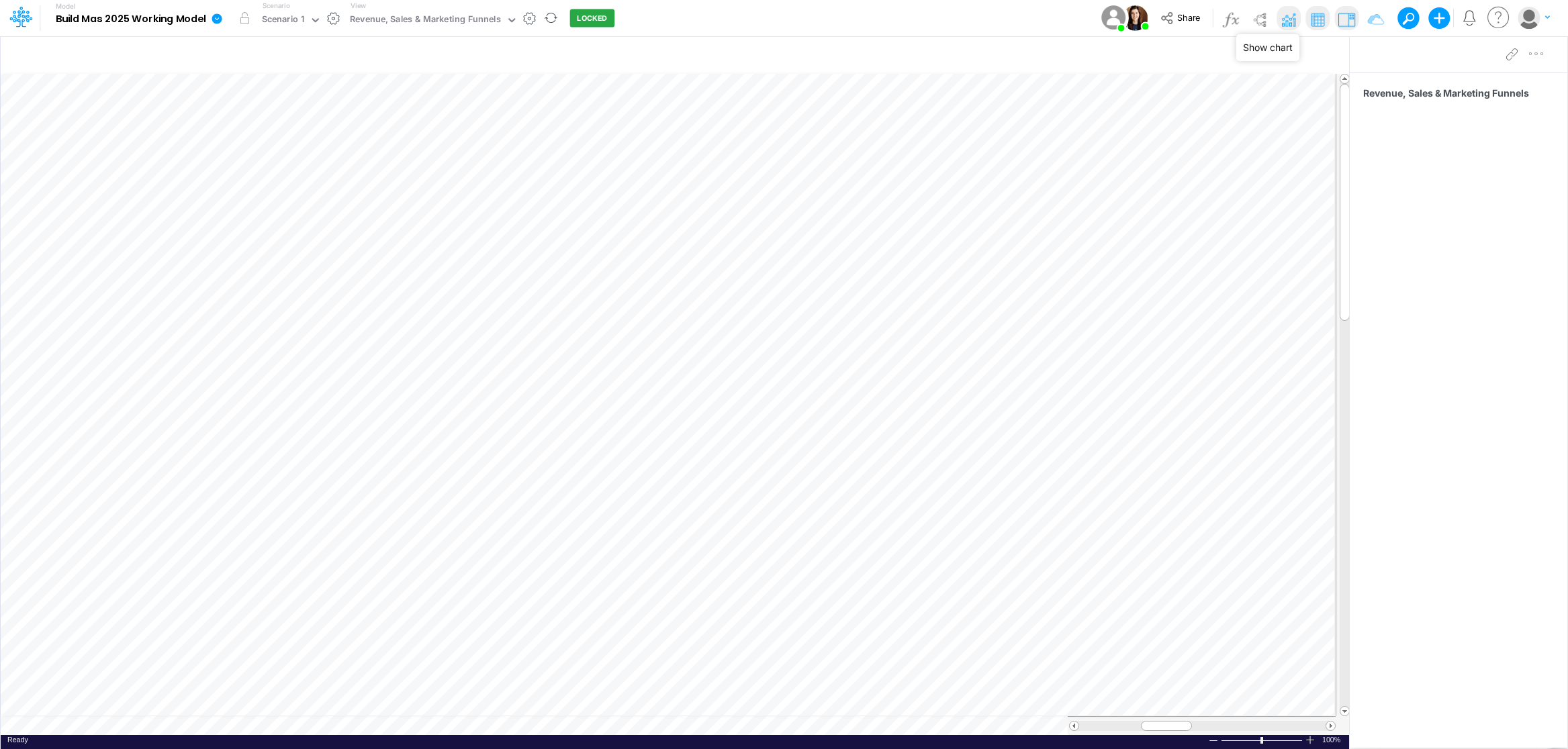
click at [1285, 18] on img at bounding box center [1288, 19] width 22 height 22
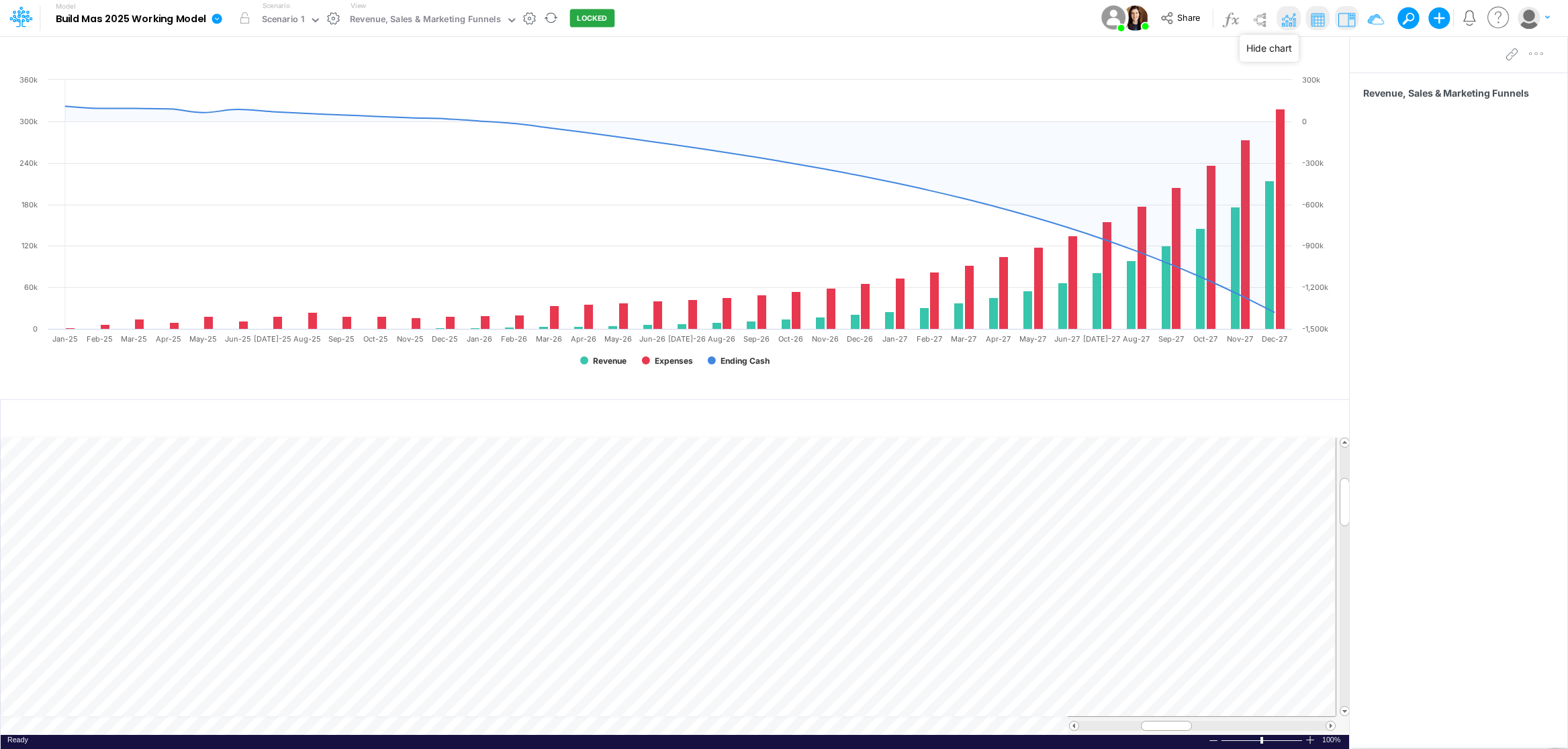
click at [1298, 22] on img at bounding box center [1288, 19] width 22 height 22
